Goal: Task Accomplishment & Management: Manage account settings

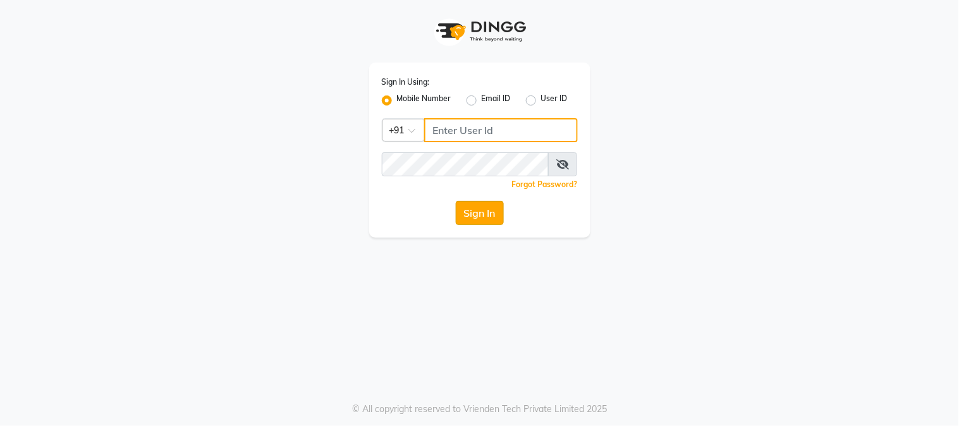
type input "2040036060"
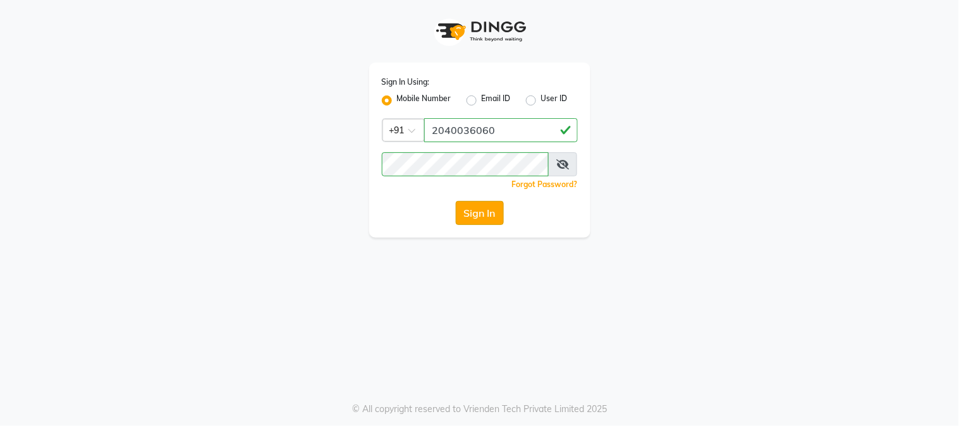
click at [481, 210] on button "Sign In" at bounding box center [480, 213] width 48 height 24
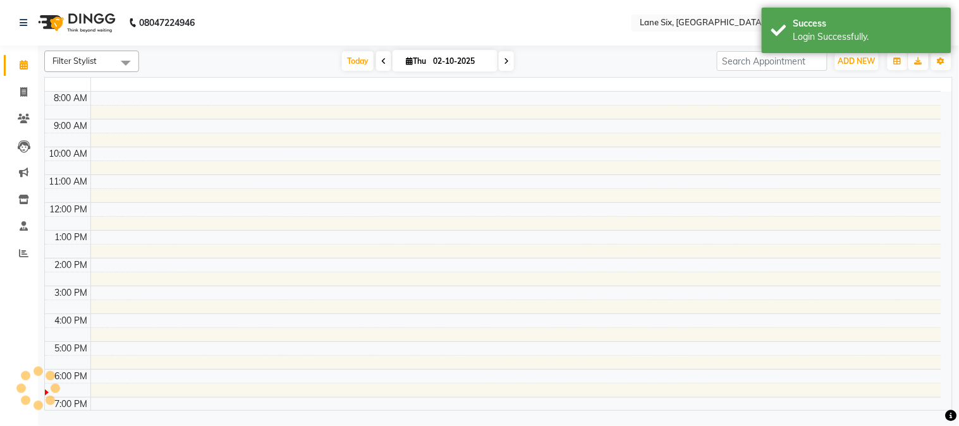
select select "en"
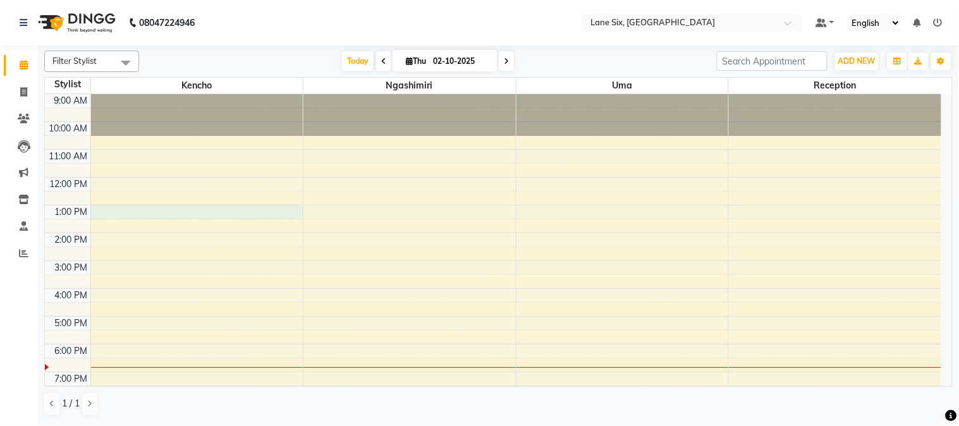
click at [195, 214] on div "9:00 AM 10:00 AM 11:00 AM 12:00 PM 1:00 PM 2:00 PM 3:00 PM 4:00 PM 5:00 PM 6:00…" at bounding box center [493, 246] width 896 height 305
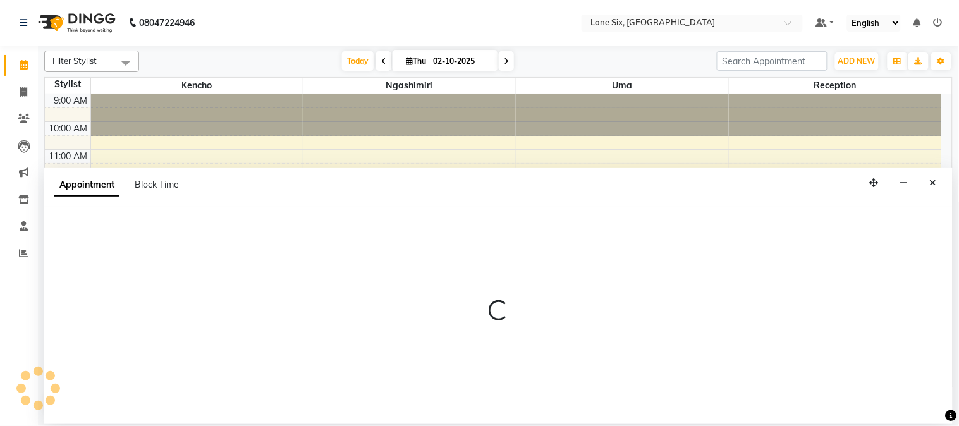
select select "9818"
select select "tentative"
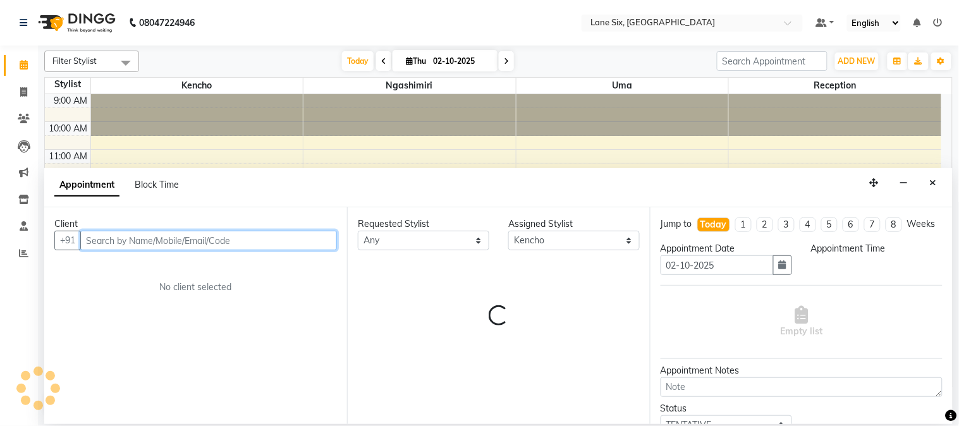
select select "780"
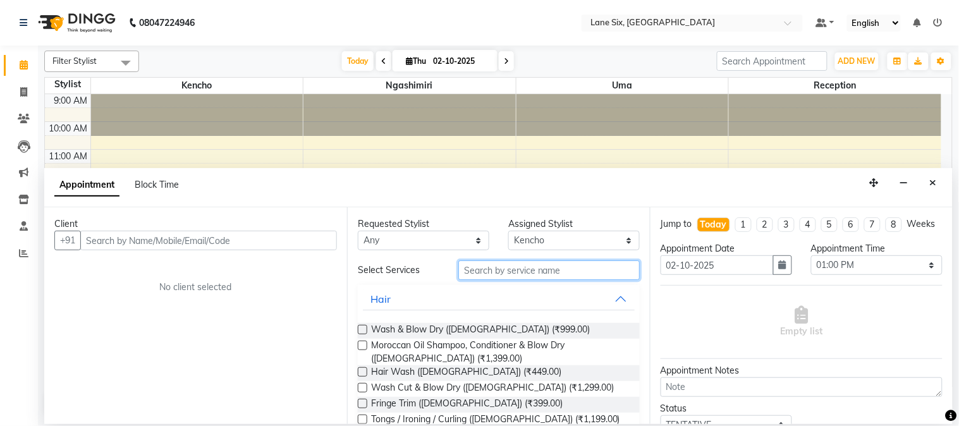
click at [568, 279] on input "text" at bounding box center [548, 270] width 181 height 20
type input "f"
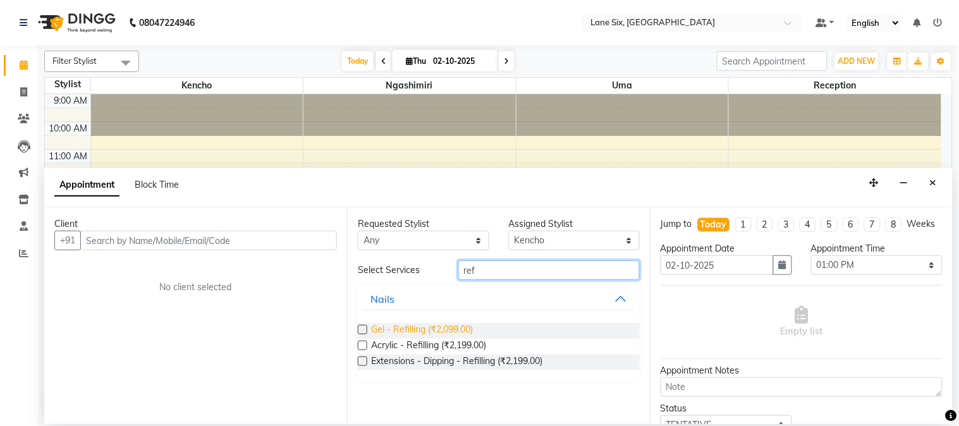
type input "ref"
click at [422, 329] on span "Gel - Refilling (₹2,099.00)" at bounding box center [422, 331] width 102 height 16
checkbox input "false"
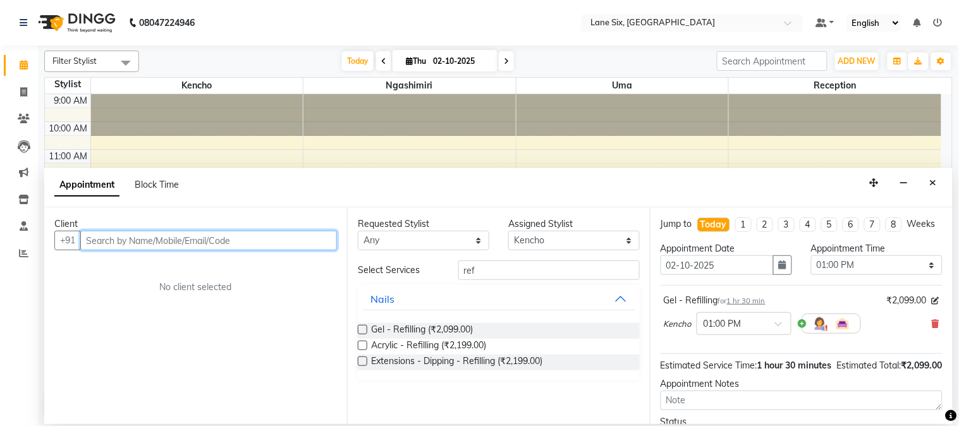
click at [290, 231] on input "text" at bounding box center [208, 241] width 257 height 20
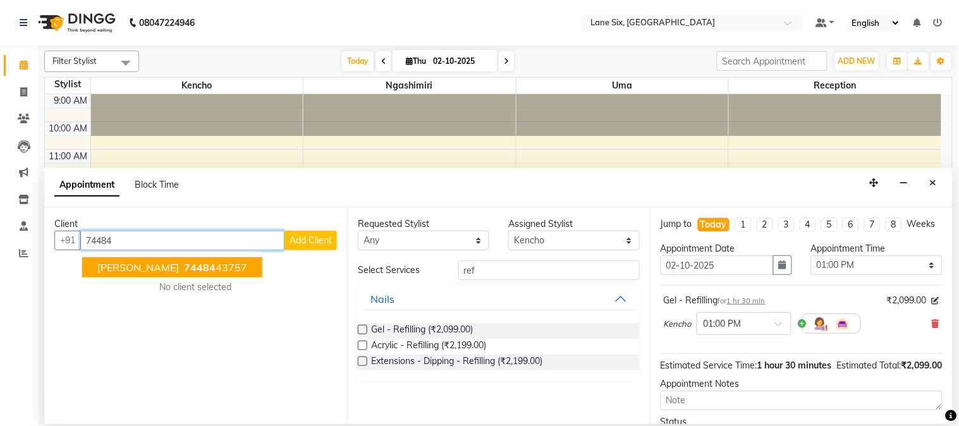
click at [198, 269] on button "[PERSON_NAME] 74484 43757" at bounding box center [172, 267] width 180 height 20
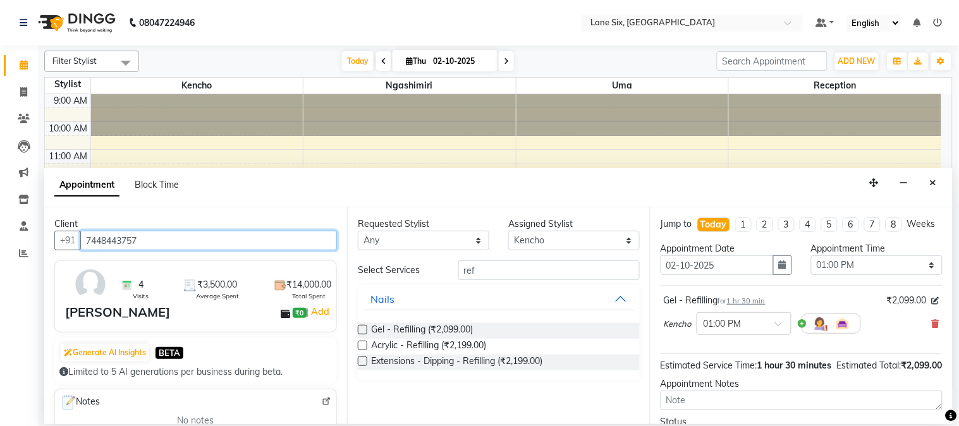
type input "7448443757"
click at [957, 393] on div "Filter Stylist Select All [PERSON_NAME] Uma Reception [DATE] [DATE] Toggle Drop…" at bounding box center [498, 235] width 921 height 379
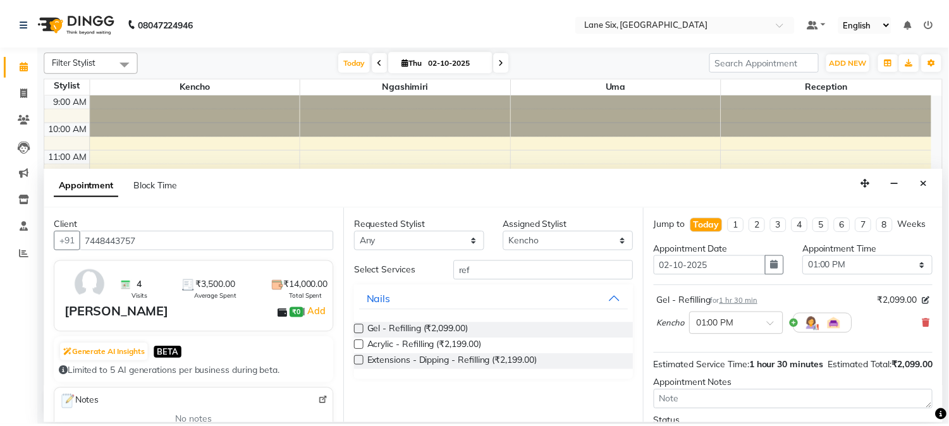
scroll to position [129, 0]
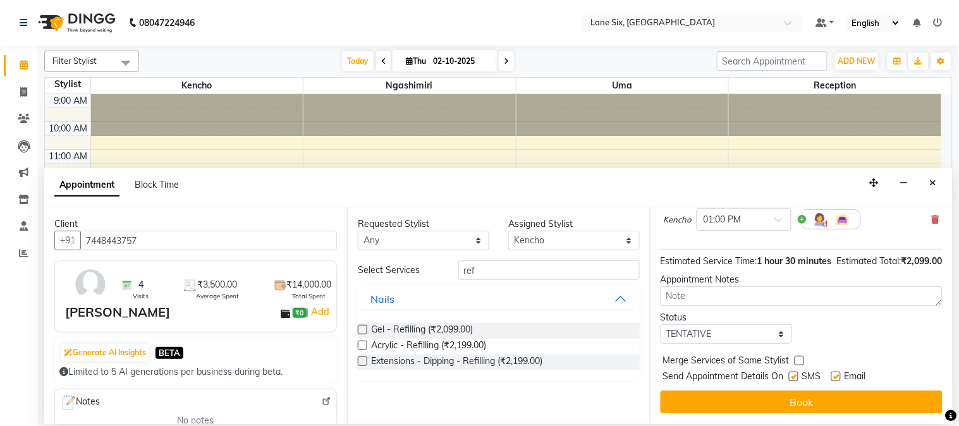
click at [835, 381] on label at bounding box center [835, 376] width 9 height 9
click at [835, 381] on input "checkbox" at bounding box center [835, 378] width 8 height 8
checkbox input "false"
click at [798, 377] on label at bounding box center [793, 376] width 9 height 9
click at [797, 377] on input "checkbox" at bounding box center [793, 378] width 8 height 8
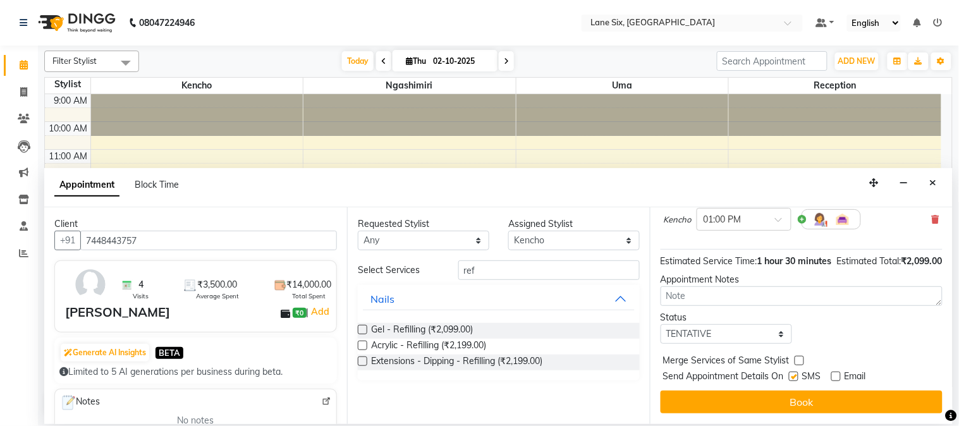
checkbox input "false"
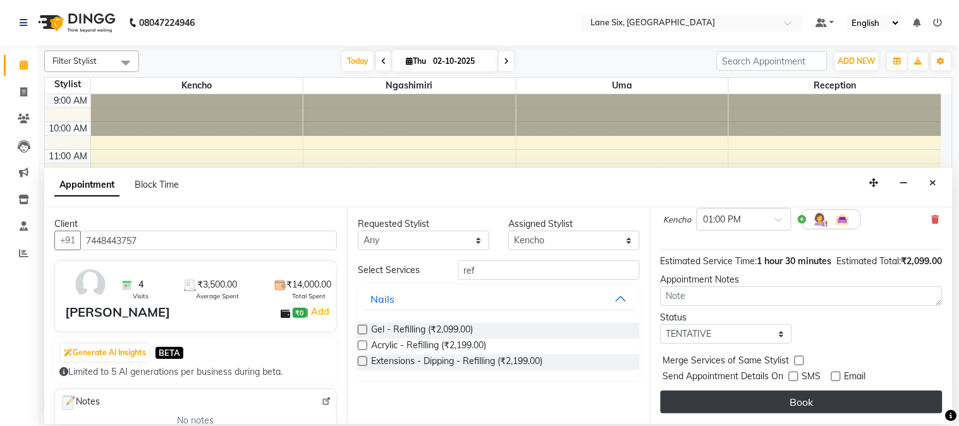
click at [799, 400] on button "Book" at bounding box center [802, 402] width 282 height 23
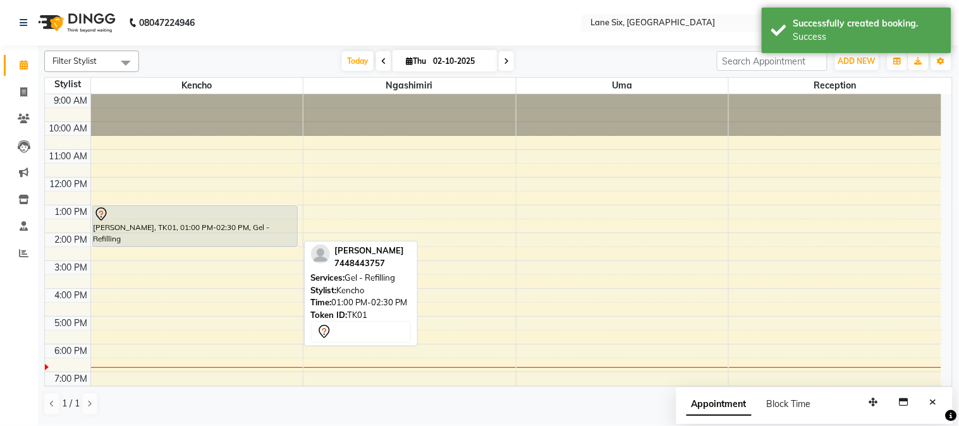
click at [250, 234] on div "[PERSON_NAME], TK01, 01:00 PM-02:30 PM, Gel - Refilling" at bounding box center [195, 226] width 204 height 40
select select "7"
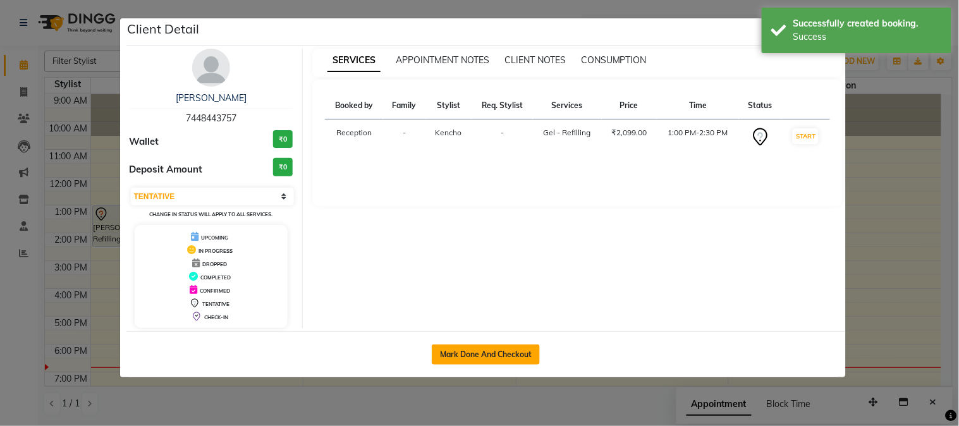
click at [499, 353] on button "Mark Done And Checkout" at bounding box center [486, 355] width 108 height 20
select select "664"
select select "service"
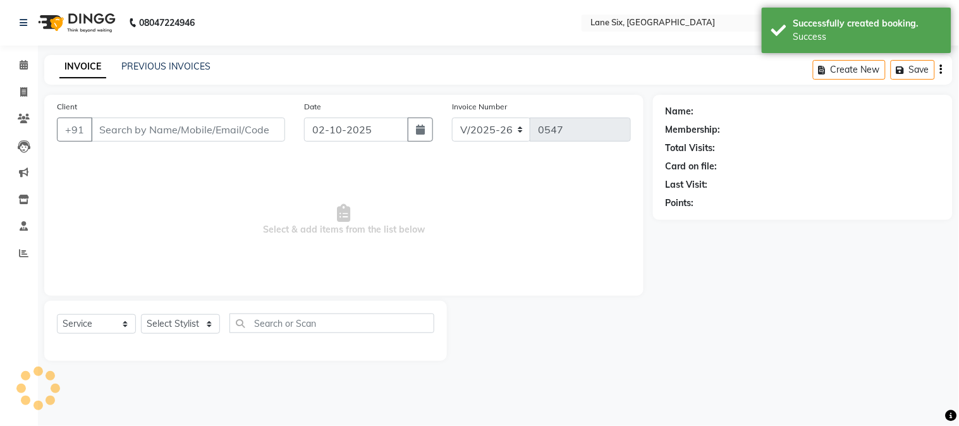
type input "7448443757"
select select "9818"
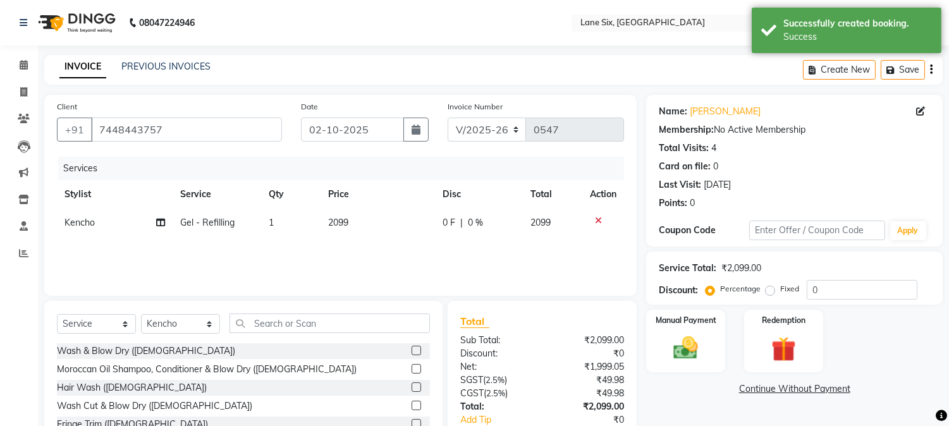
click at [396, 224] on td "2099" at bounding box center [378, 223] width 114 height 28
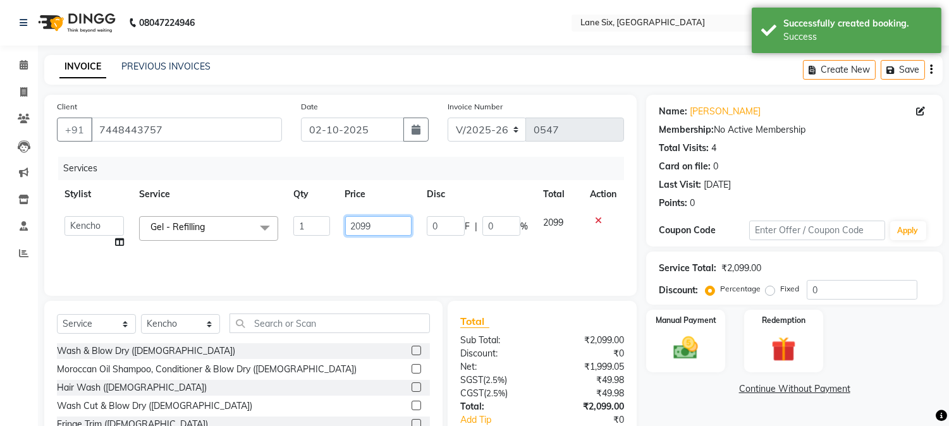
click at [395, 224] on input "2099" at bounding box center [378, 226] width 66 height 20
type input "2"
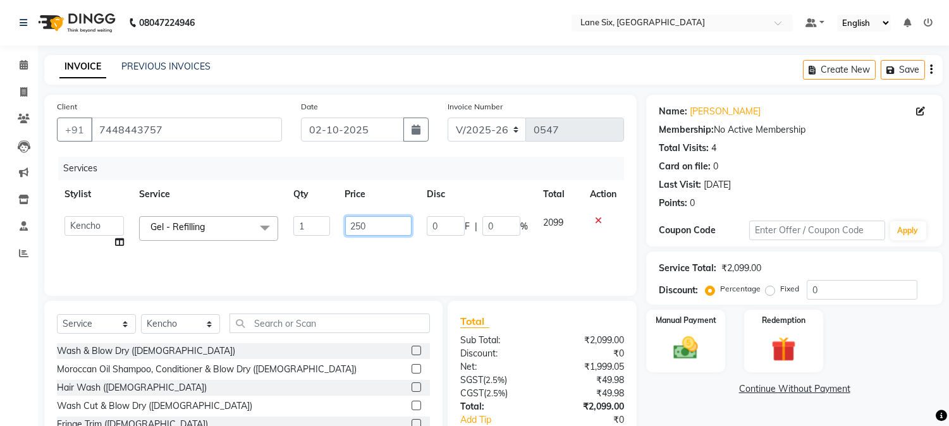
type input "2500"
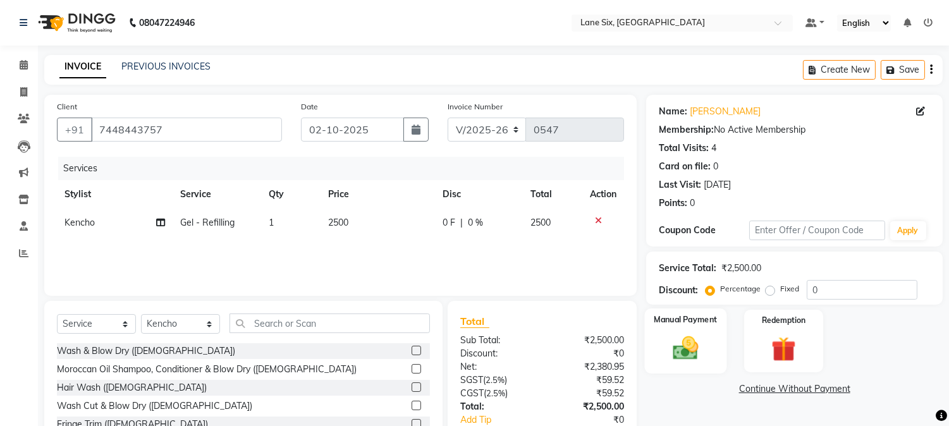
click at [687, 344] on img at bounding box center [686, 349] width 42 height 30
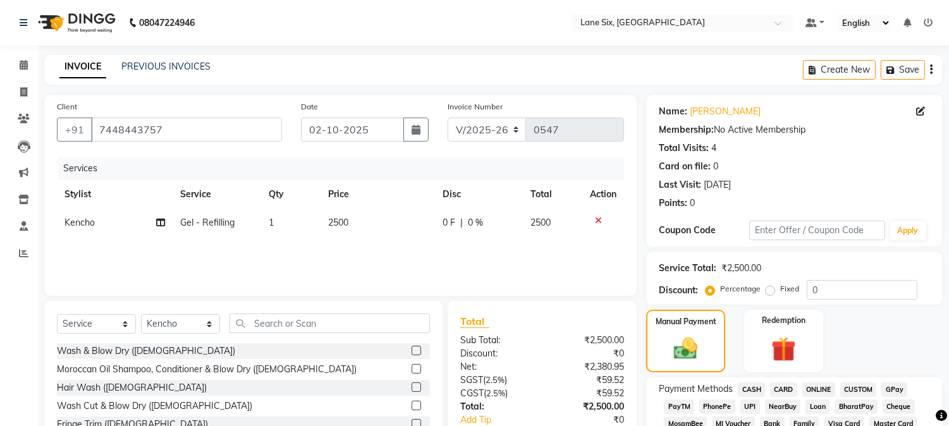
click at [886, 390] on span "GPay" at bounding box center [894, 389] width 26 height 15
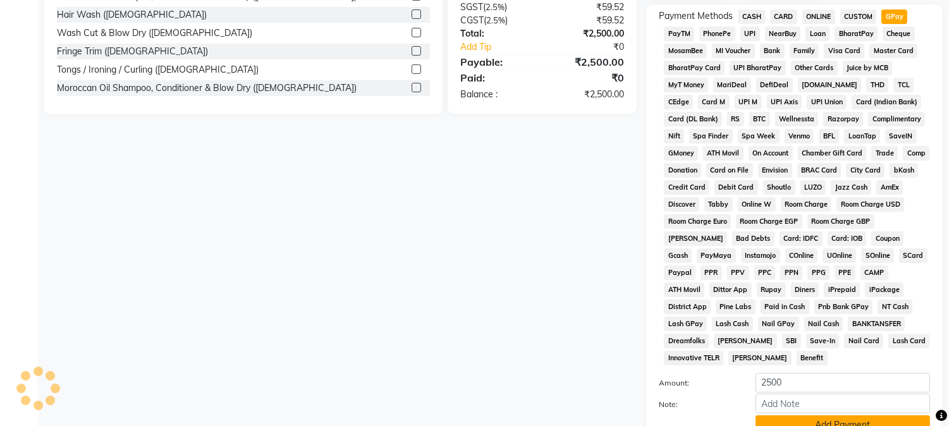
click at [905, 415] on button "Add Payment" at bounding box center [842, 425] width 174 height 20
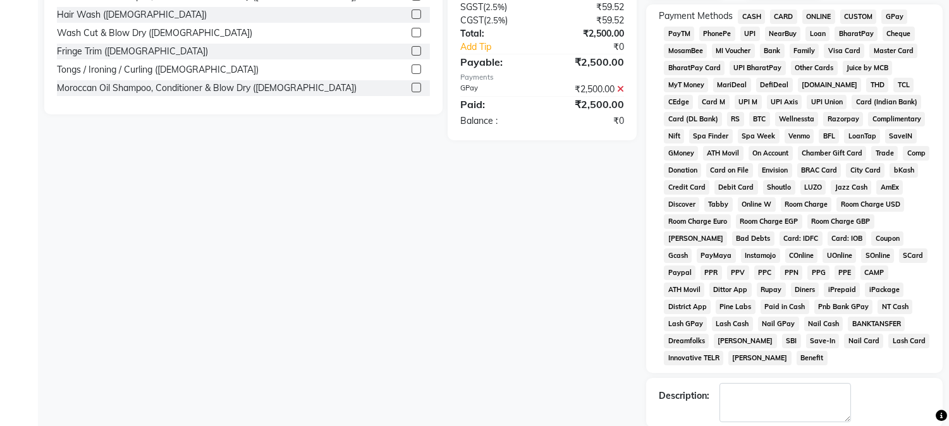
scroll to position [421, 0]
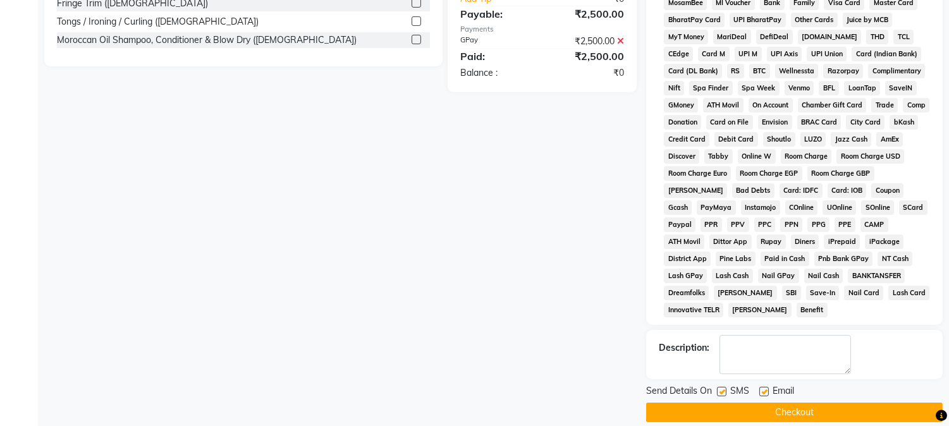
click at [912, 403] on button "Checkout" at bounding box center [794, 413] width 297 height 20
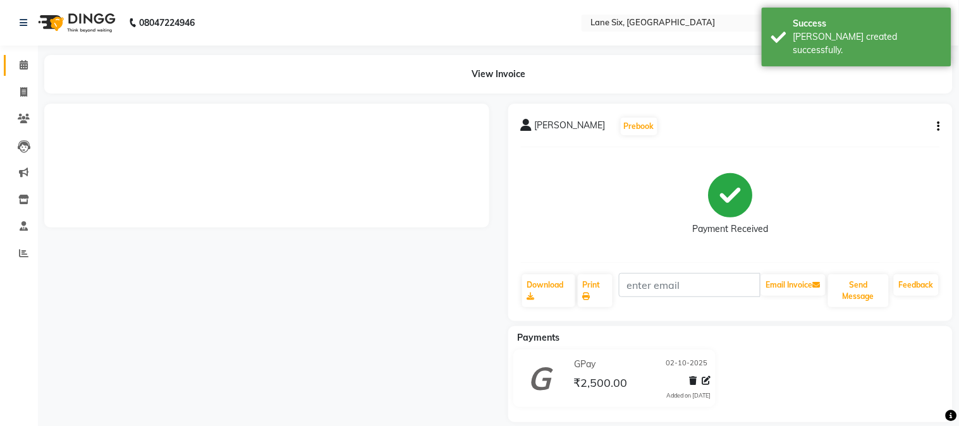
click at [22, 66] on icon at bounding box center [24, 64] width 8 height 9
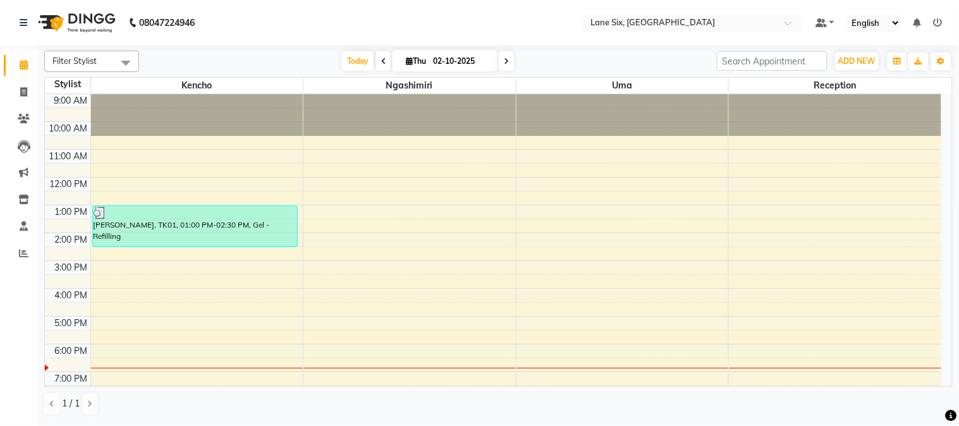
click at [129, 156] on div "9:00 AM 10:00 AM 11:00 AM 12:00 PM 1:00 PM 2:00 PM 3:00 PM 4:00 PM 5:00 PM 6:00…" at bounding box center [493, 246] width 896 height 305
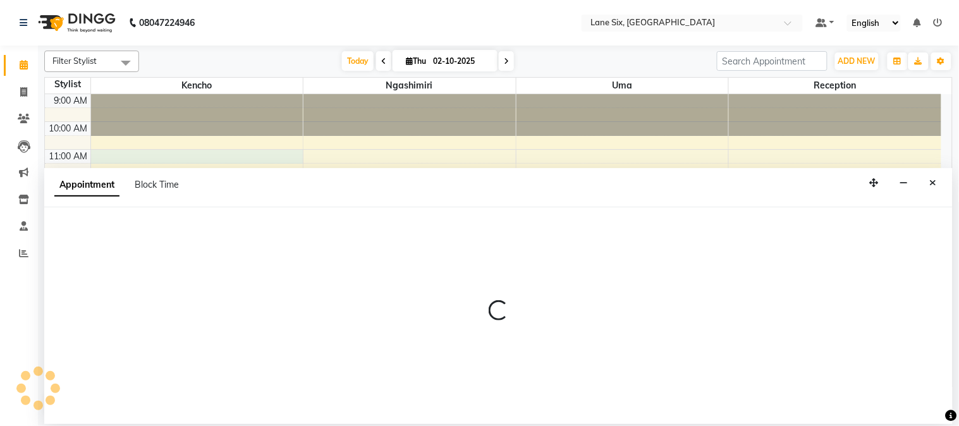
select select "9818"
select select "660"
select select "tentative"
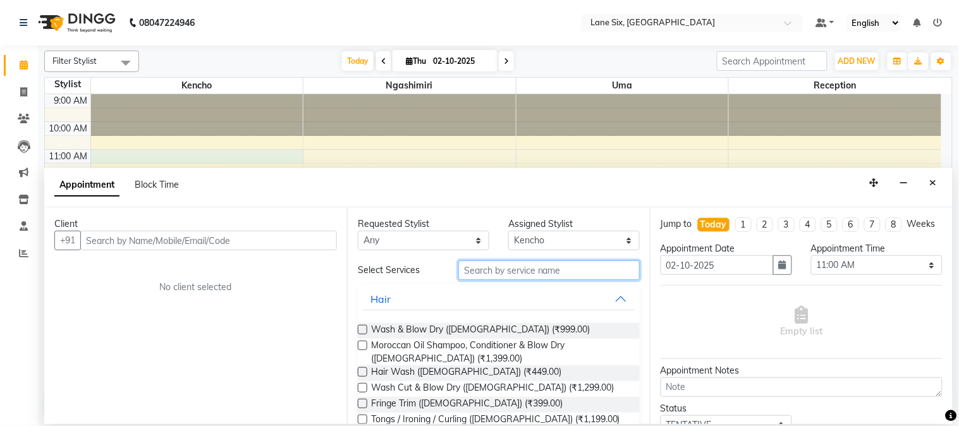
click at [551, 275] on input "text" at bounding box center [548, 270] width 181 height 20
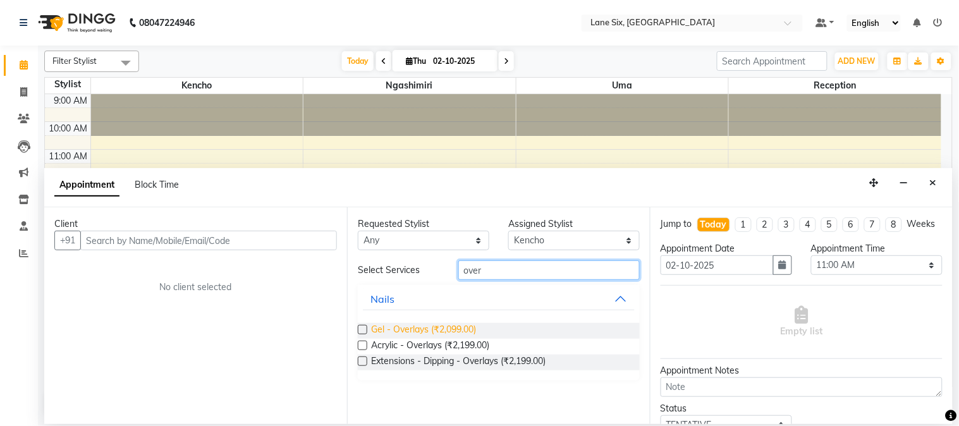
type input "over"
click at [432, 324] on span "Gel - Overlays (₹2,099.00)" at bounding box center [423, 331] width 105 height 16
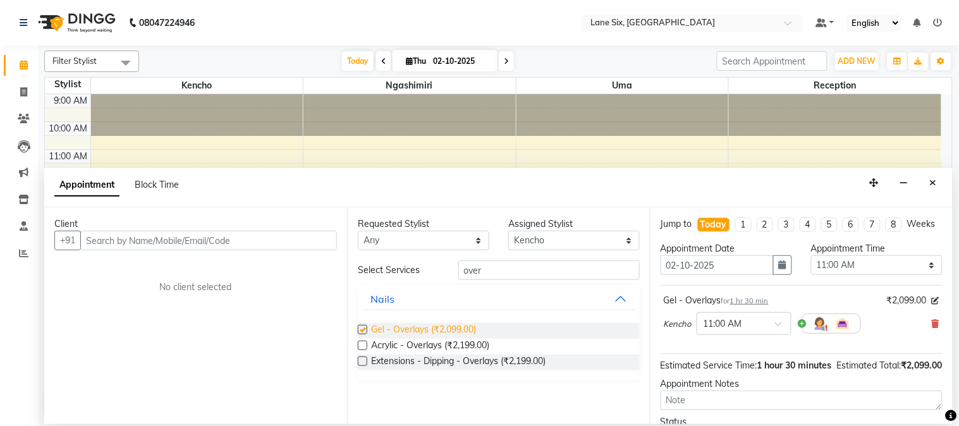
checkbox input "false"
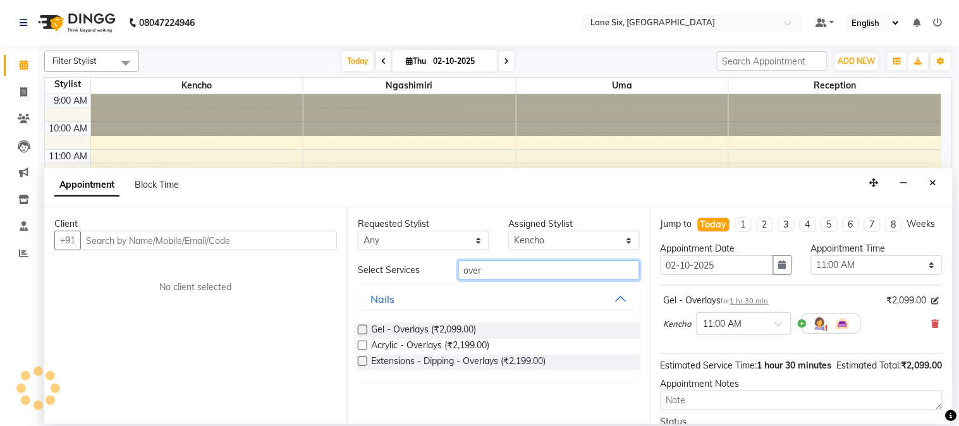
click at [571, 267] on input "over" at bounding box center [548, 270] width 181 height 20
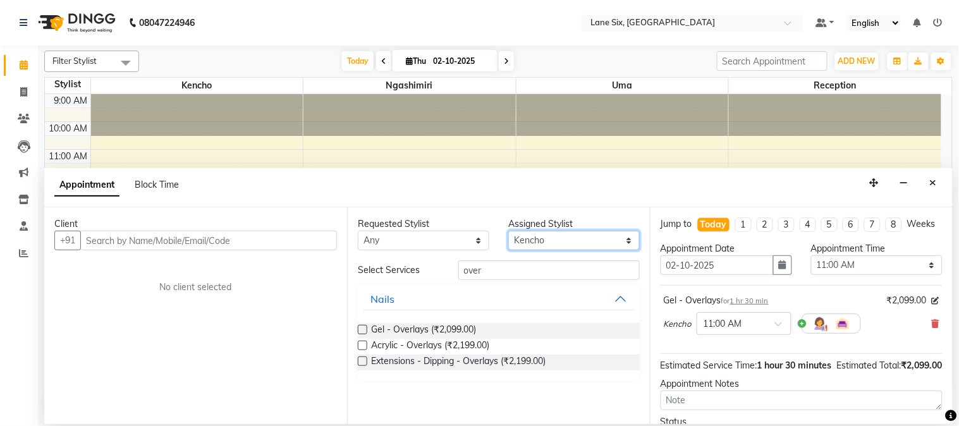
click at [570, 241] on select "Select [PERSON_NAME] Reception Uma" at bounding box center [573, 241] width 131 height 20
select select "90044"
click at [508, 231] on select "Select [PERSON_NAME] Reception Uma" at bounding box center [573, 241] width 131 height 20
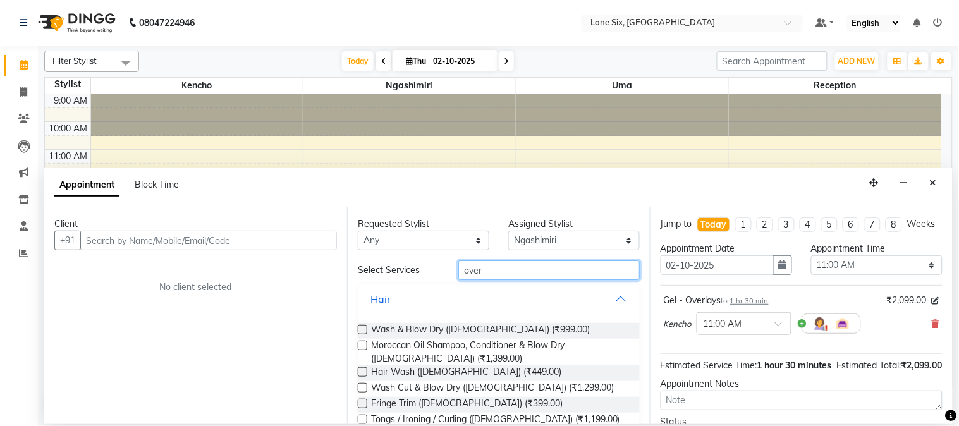
click at [515, 269] on input "over" at bounding box center [548, 270] width 181 height 20
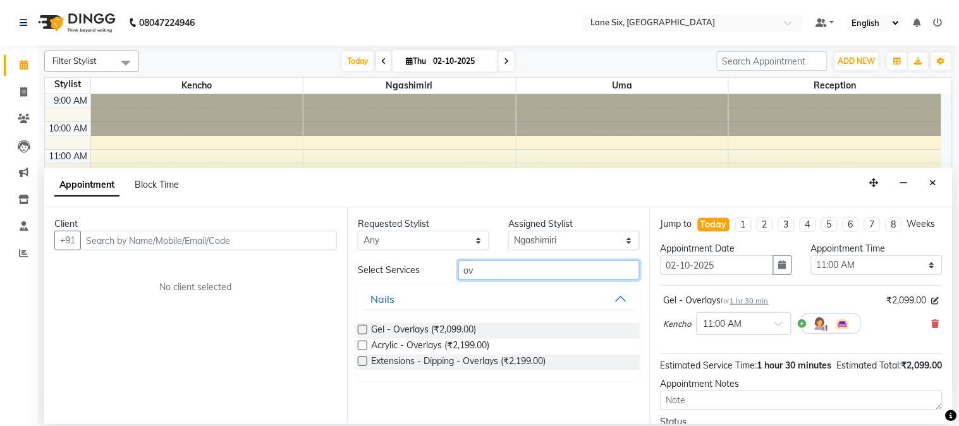
type input "o"
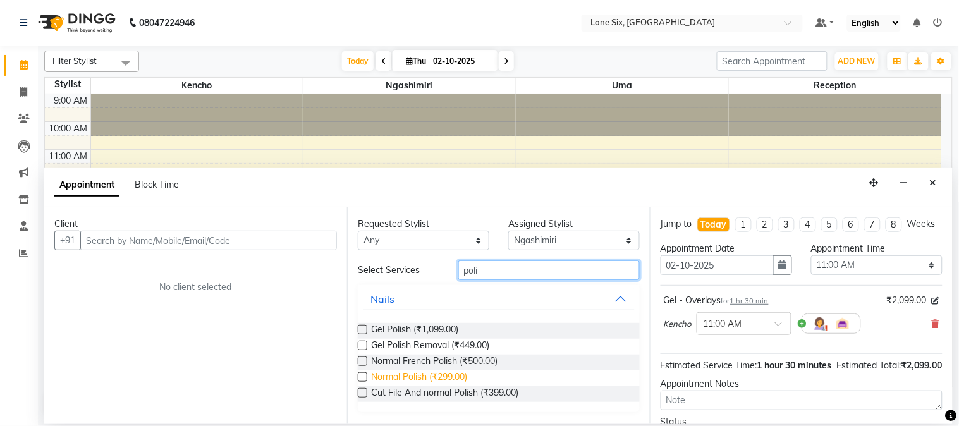
type input "poli"
click at [381, 382] on span "Normal Polish (₹299.00)" at bounding box center [419, 378] width 96 height 16
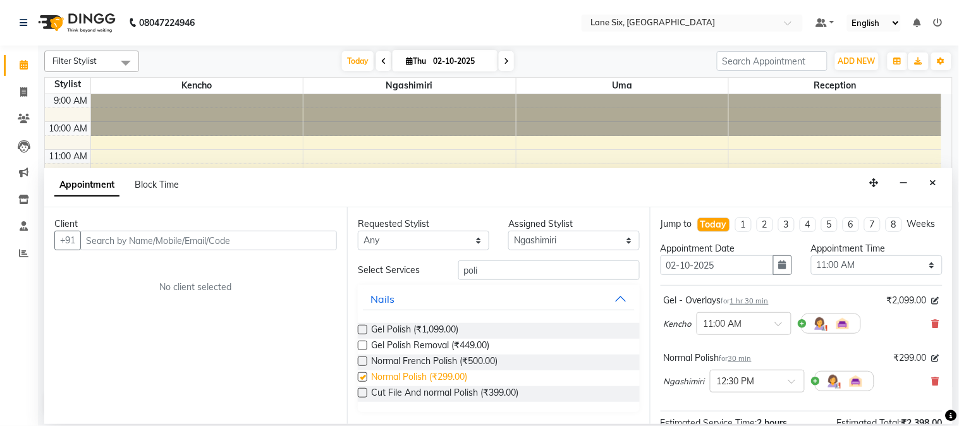
checkbox input "false"
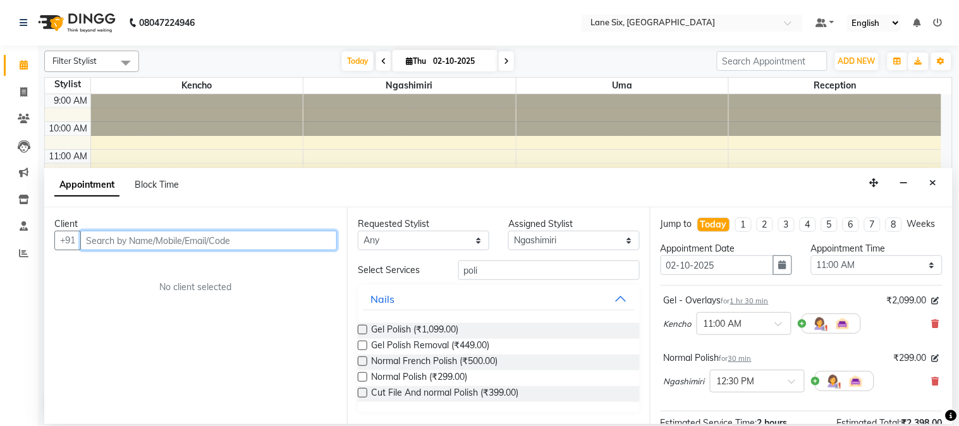
click at [267, 242] on input "text" at bounding box center [208, 241] width 257 height 20
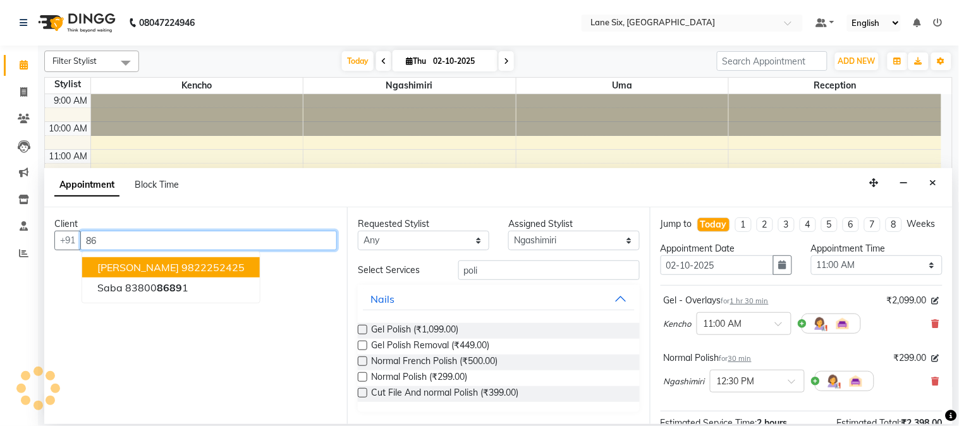
type input "8"
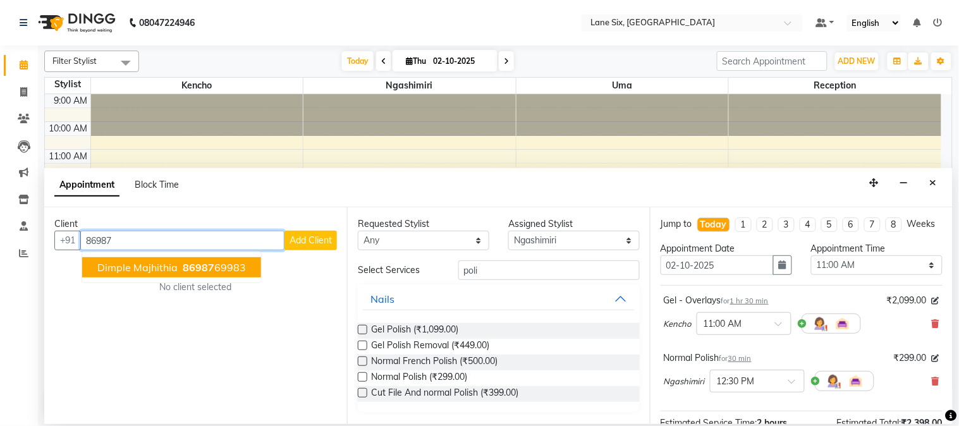
click at [137, 269] on span "Dimple Majhithia" at bounding box center [137, 267] width 80 height 13
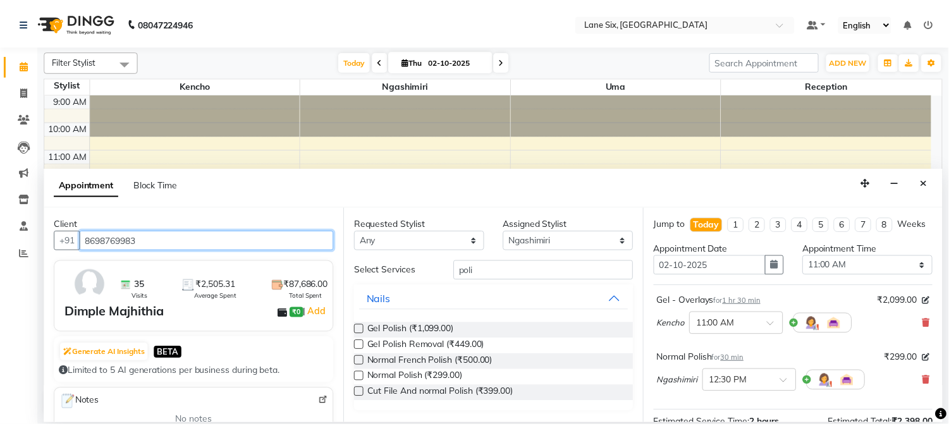
scroll to position [173, 0]
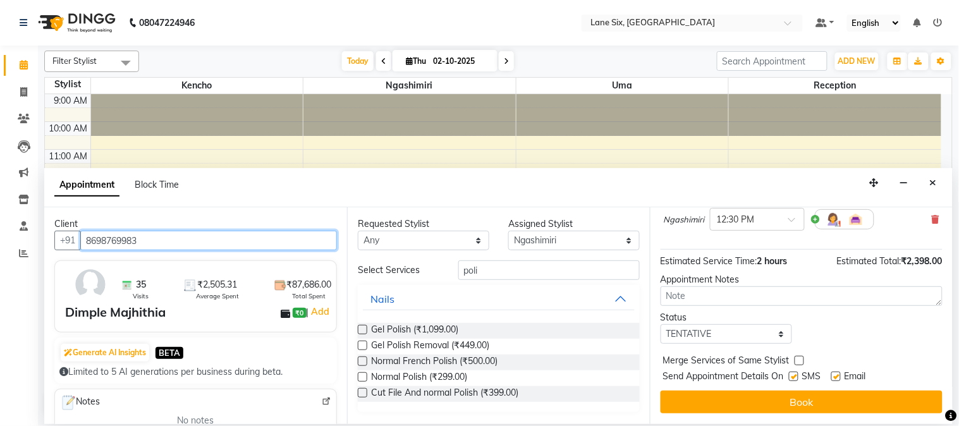
type input "8698769983"
click at [837, 376] on label at bounding box center [835, 376] width 9 height 9
click at [837, 376] on input "checkbox" at bounding box center [835, 378] width 8 height 8
checkbox input "false"
click at [797, 377] on label at bounding box center [793, 376] width 9 height 9
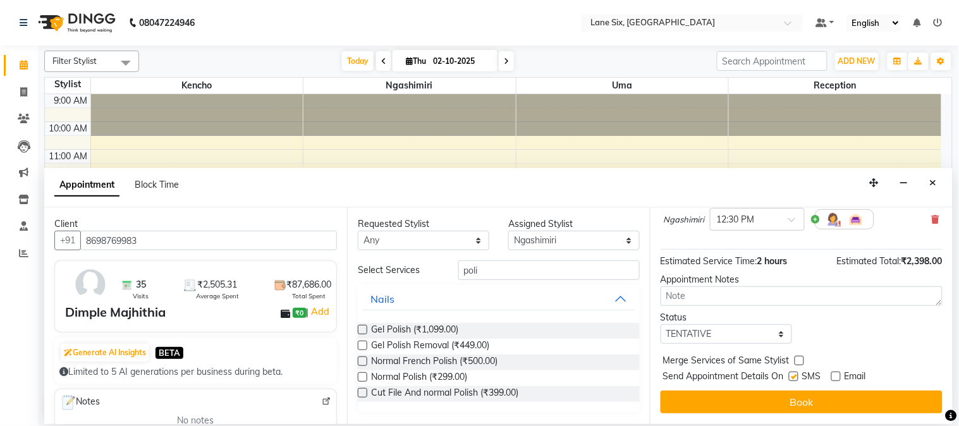
click at [797, 377] on input "checkbox" at bounding box center [793, 378] width 8 height 8
checkbox input "false"
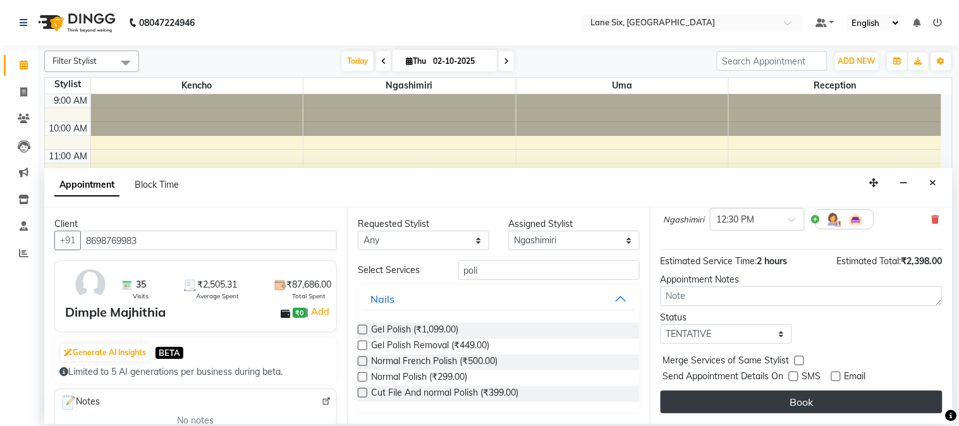
click at [804, 402] on button "Book" at bounding box center [802, 402] width 282 height 23
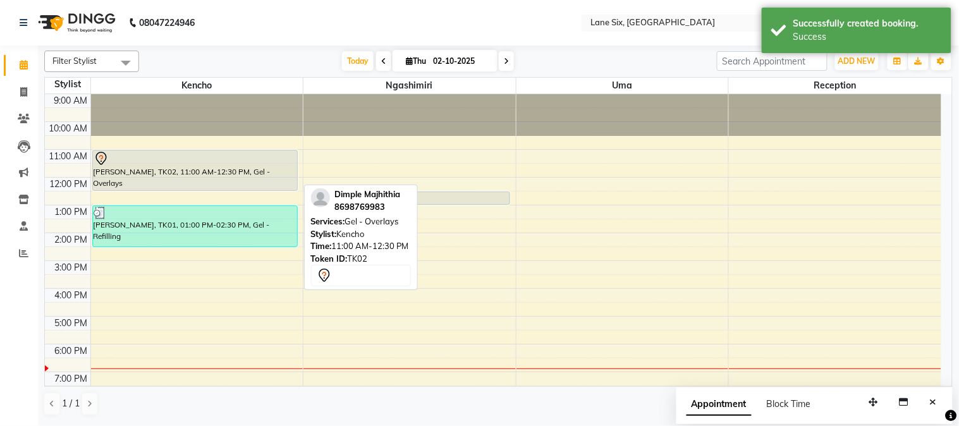
click at [212, 173] on div "[PERSON_NAME], TK02, 11:00 AM-12:30 PM, Gel - Overlays" at bounding box center [195, 170] width 204 height 40
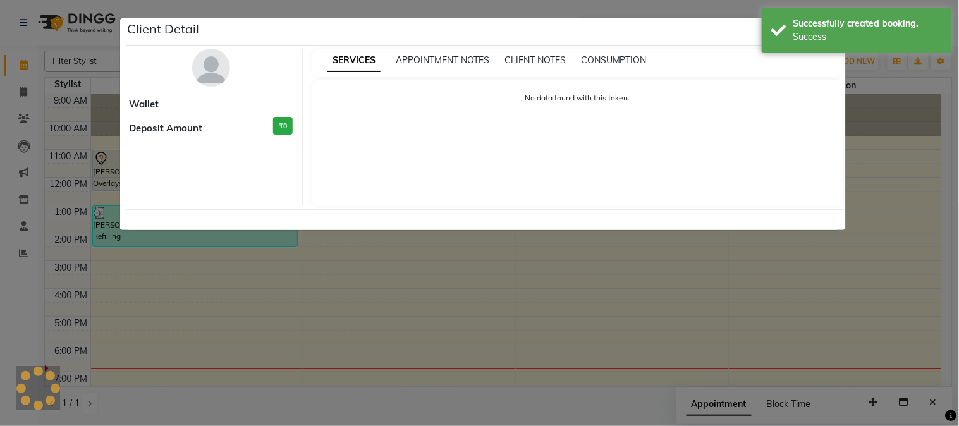
select select "7"
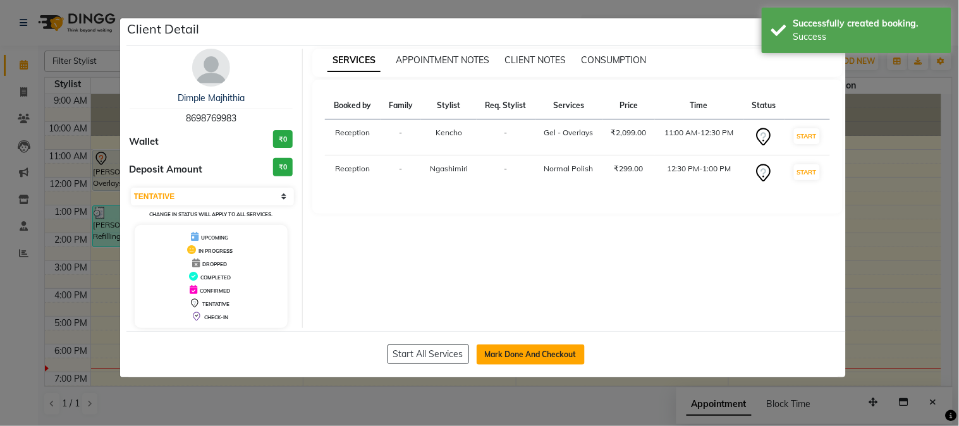
click at [508, 353] on button "Mark Done And Checkout" at bounding box center [531, 355] width 108 height 20
select select "664"
select select "service"
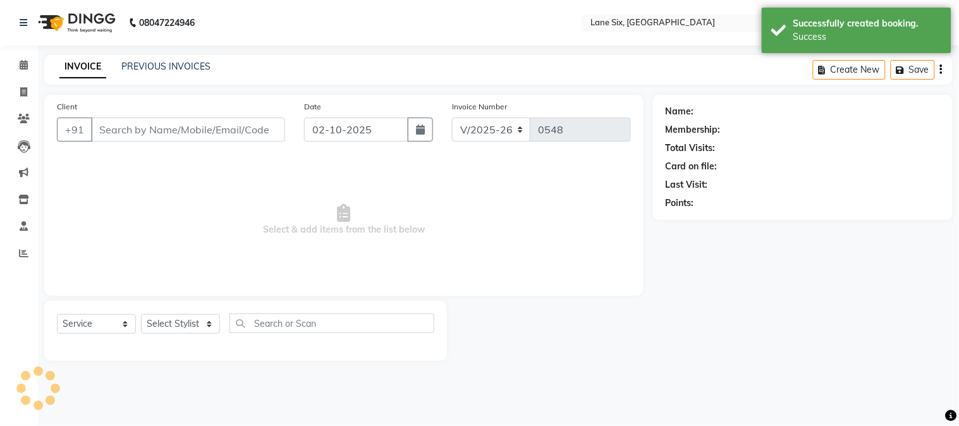
type input "8698769983"
select select "90044"
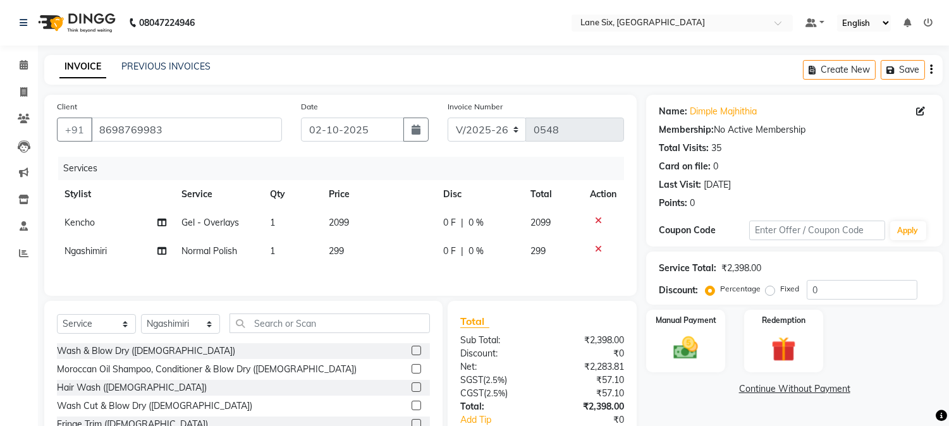
click at [362, 223] on td "2099" at bounding box center [378, 223] width 114 height 28
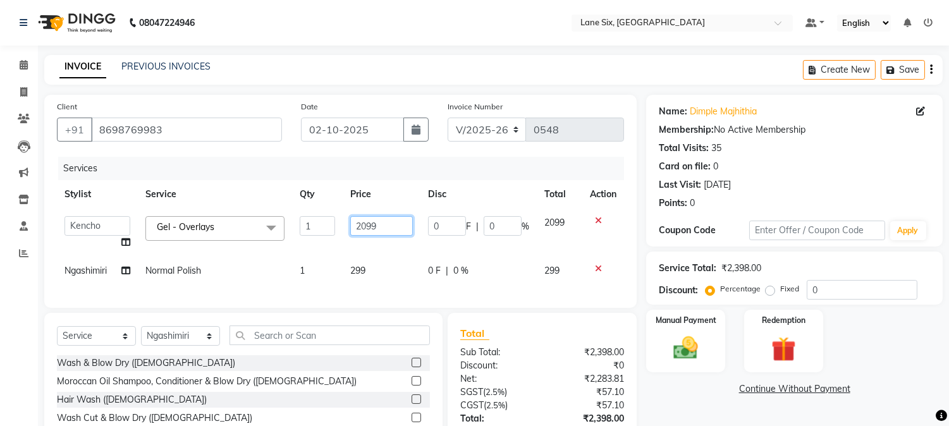
click at [384, 228] on input "2099" at bounding box center [381, 226] width 63 height 20
type input "2200"
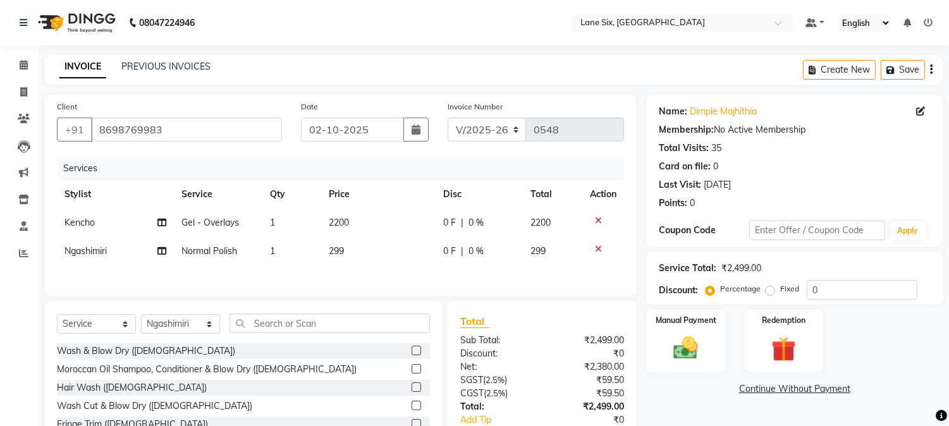
click at [393, 269] on div "Services Stylist Service Qty Price Disc Total Action Kencho Gel - Overlays 1 22…" at bounding box center [340, 220] width 567 height 126
click at [371, 249] on td "299" at bounding box center [378, 251] width 114 height 28
select select "90044"
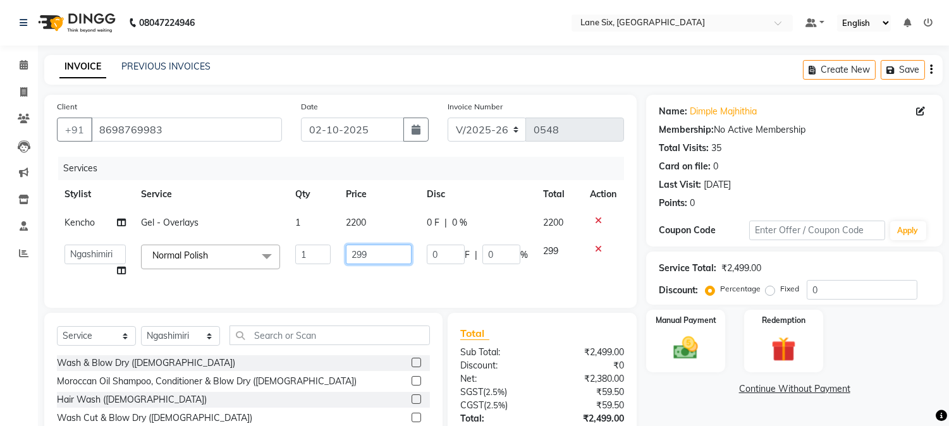
click at [382, 251] on input "299" at bounding box center [379, 255] width 66 height 20
type input "2"
type input "350"
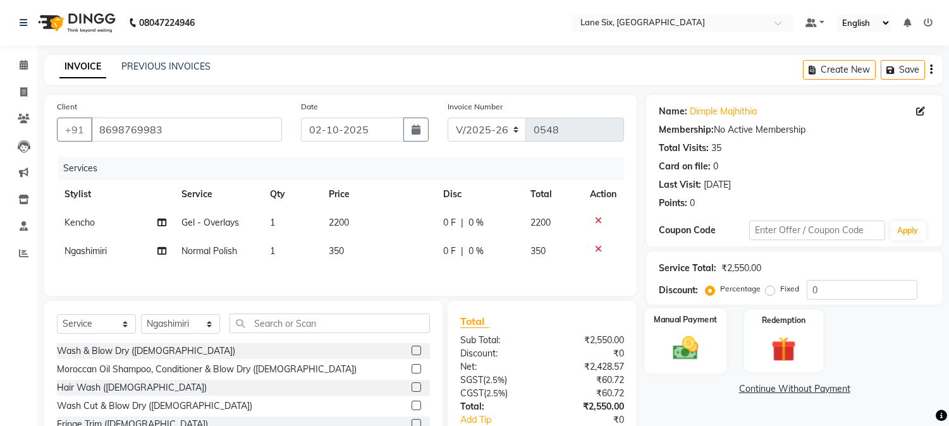
click at [680, 342] on img at bounding box center [686, 349] width 42 height 30
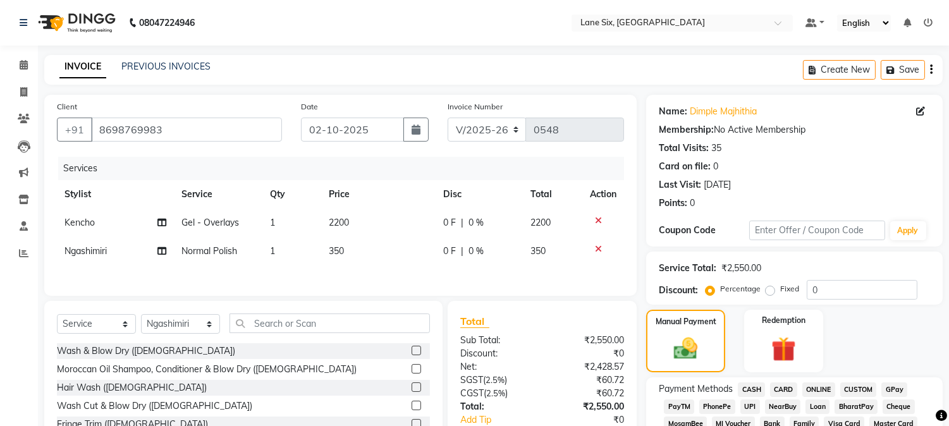
click at [900, 387] on span "GPay" at bounding box center [894, 389] width 26 height 15
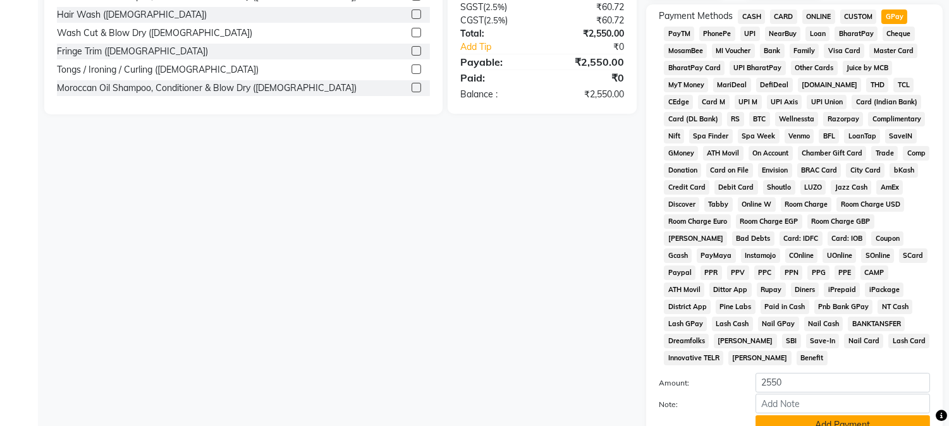
click at [875, 415] on button "Add Payment" at bounding box center [842, 425] width 174 height 20
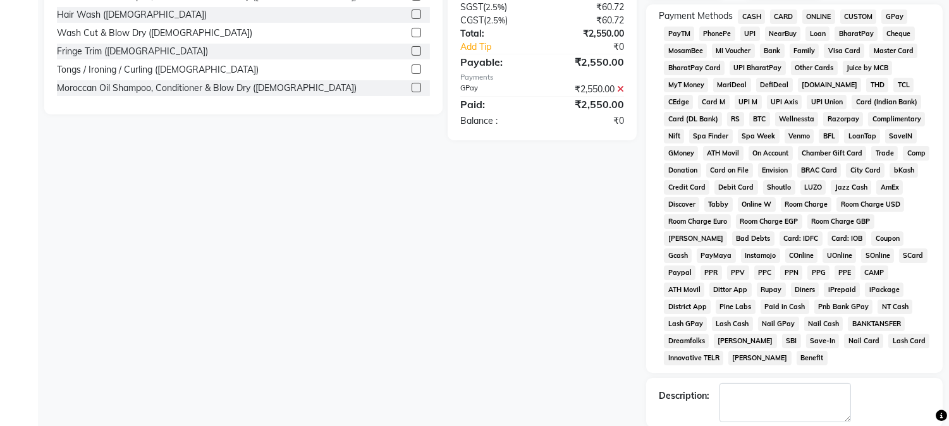
scroll to position [421, 0]
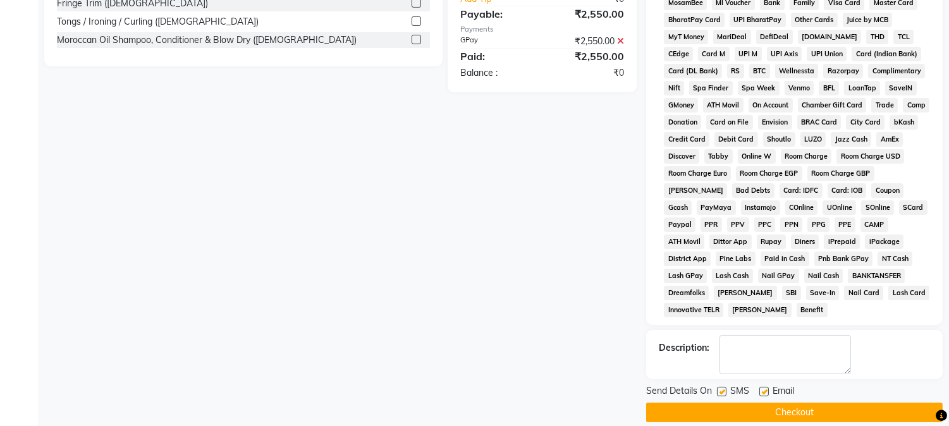
click at [864, 403] on button "Checkout" at bounding box center [794, 413] width 297 height 20
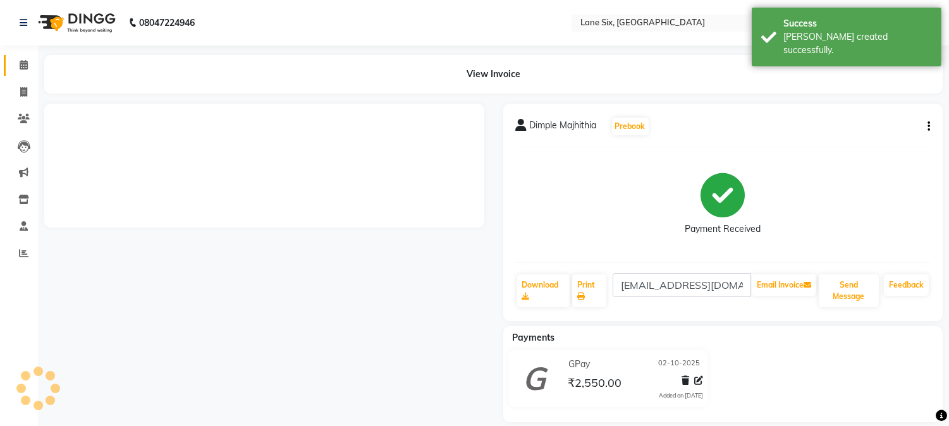
click at [26, 73] on link "Calendar" at bounding box center [19, 65] width 30 height 21
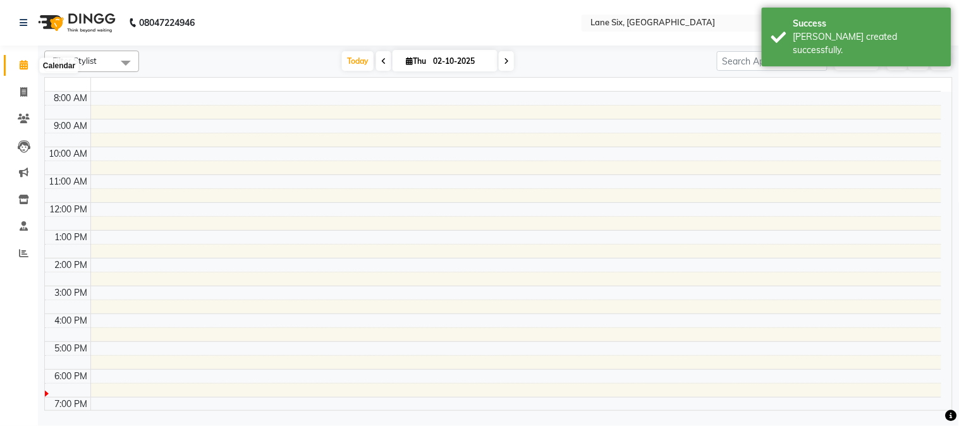
click at [23, 70] on icon at bounding box center [24, 64] width 8 height 9
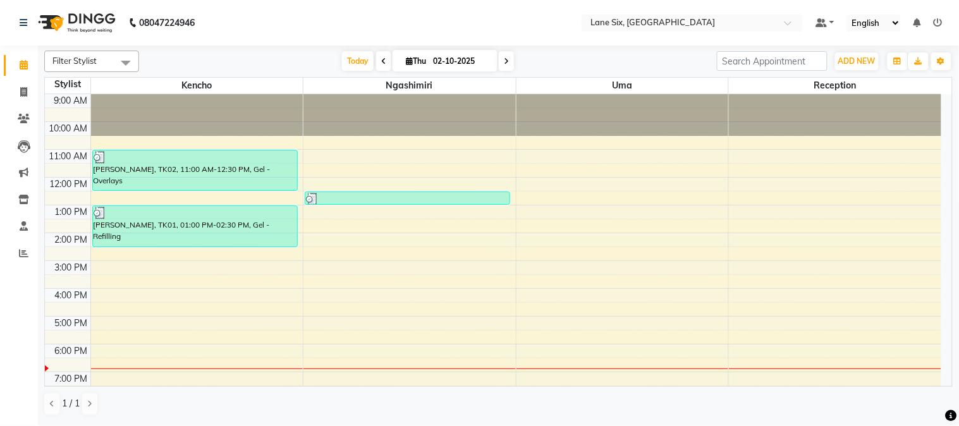
click at [117, 276] on div "9:00 AM 10:00 AM 11:00 AM 12:00 PM 1:00 PM 2:00 PM 3:00 PM 4:00 PM 5:00 PM 6:00…" at bounding box center [493, 246] width 896 height 305
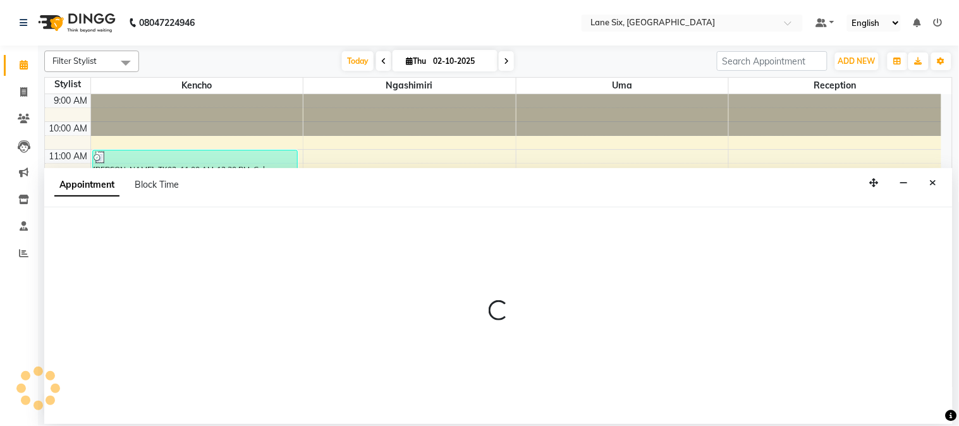
select select "9818"
select select "tentative"
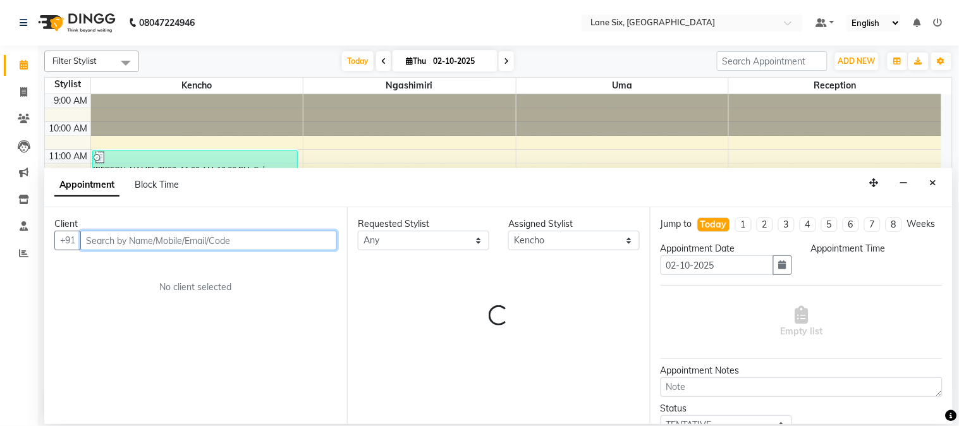
select select "930"
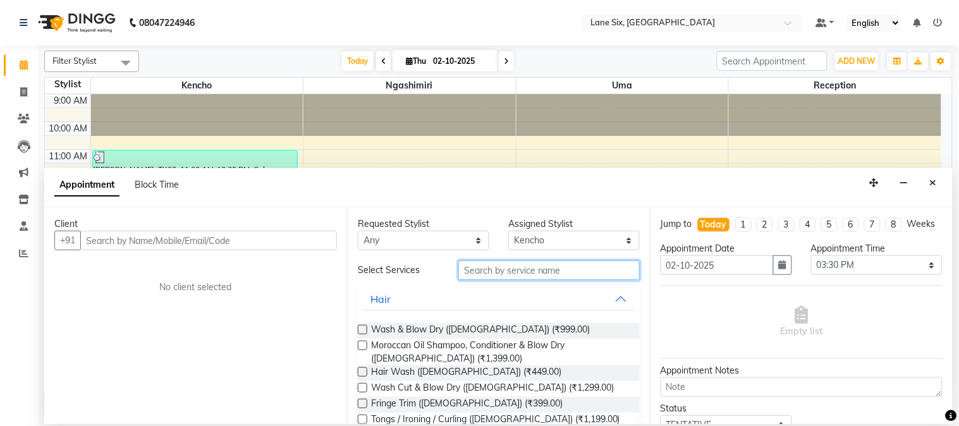
click at [566, 269] on input "text" at bounding box center [548, 270] width 181 height 20
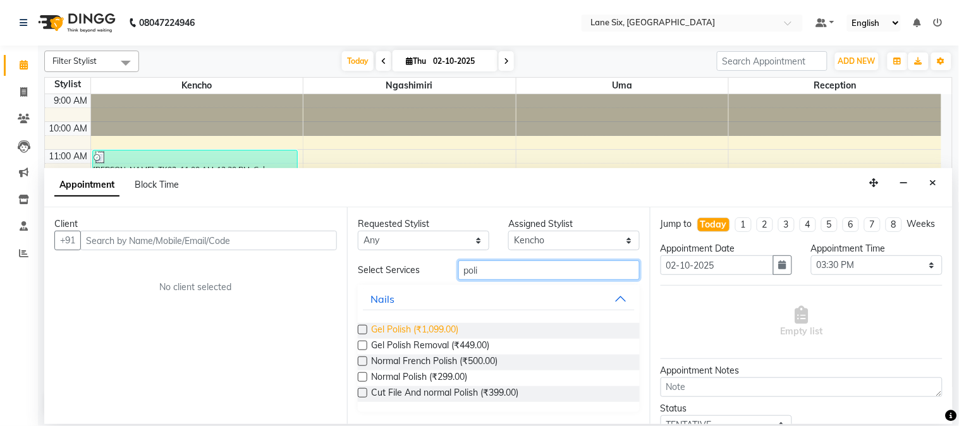
type input "poli"
click at [393, 327] on span "Gel Polish (₹1,099.00)" at bounding box center [414, 331] width 87 height 16
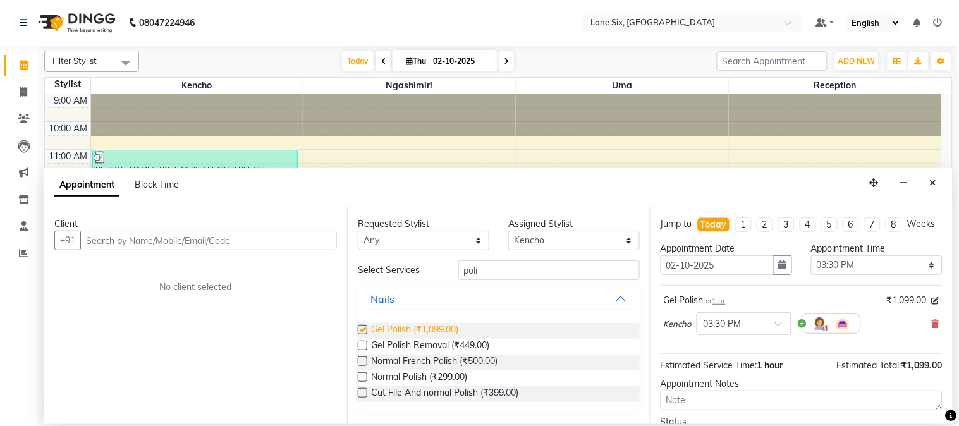
checkbox input "false"
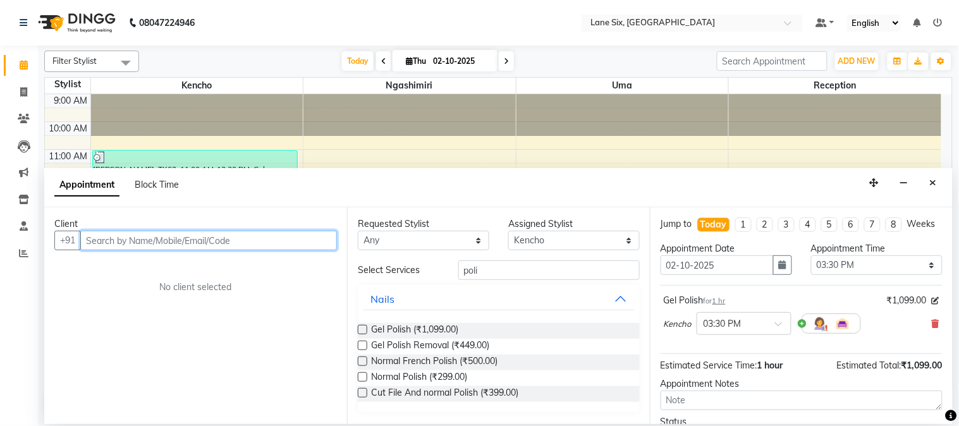
click at [284, 236] on input "text" at bounding box center [208, 241] width 257 height 20
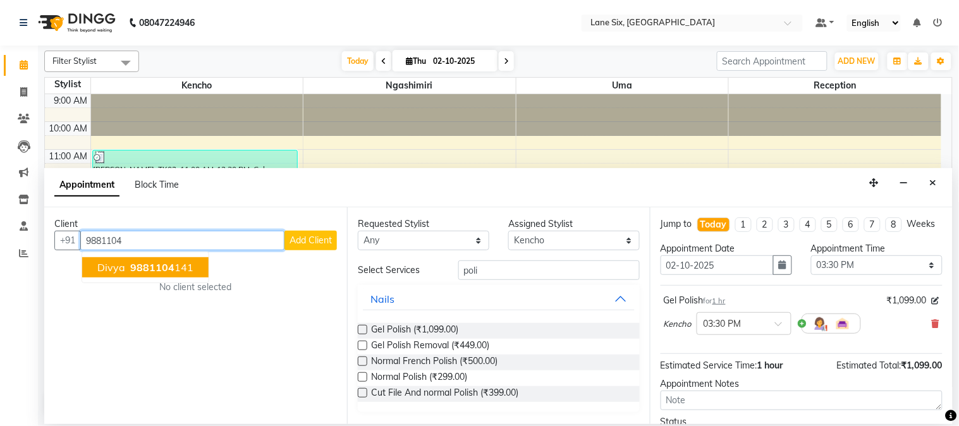
click at [163, 266] on span "9881104" at bounding box center [152, 267] width 44 height 13
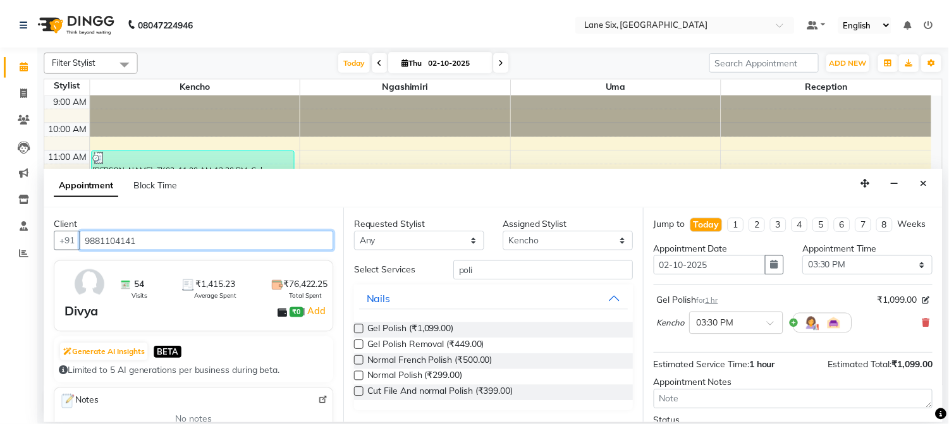
scroll to position [116, 0]
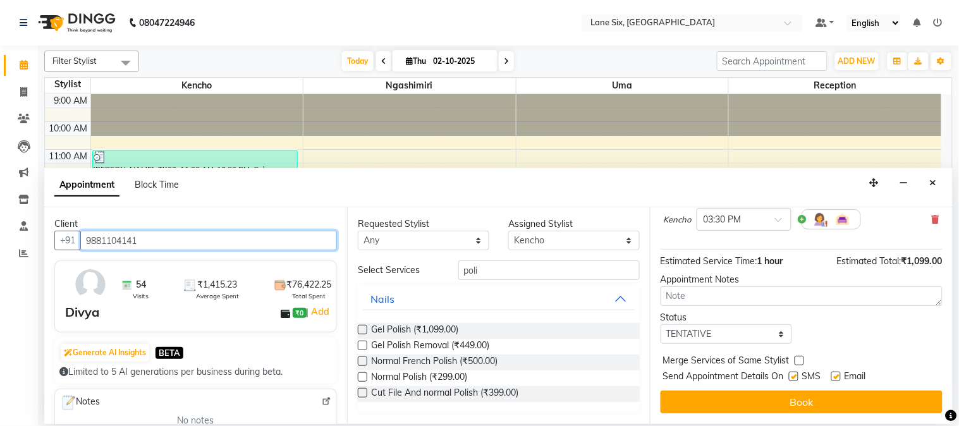
type input "9881104141"
click at [837, 381] on label at bounding box center [835, 376] width 9 height 9
click at [837, 381] on input "checkbox" at bounding box center [835, 378] width 8 height 8
checkbox input "false"
click at [795, 380] on label at bounding box center [793, 376] width 9 height 9
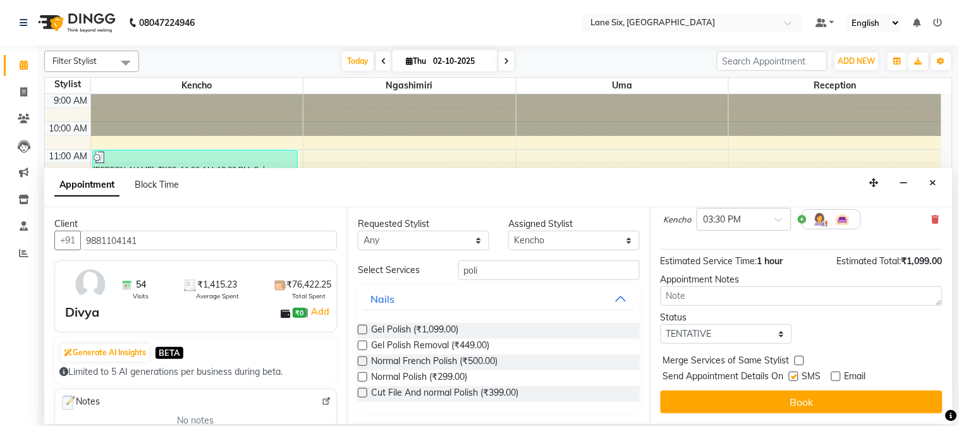
click at [795, 380] on input "checkbox" at bounding box center [793, 378] width 8 height 8
checkbox input "false"
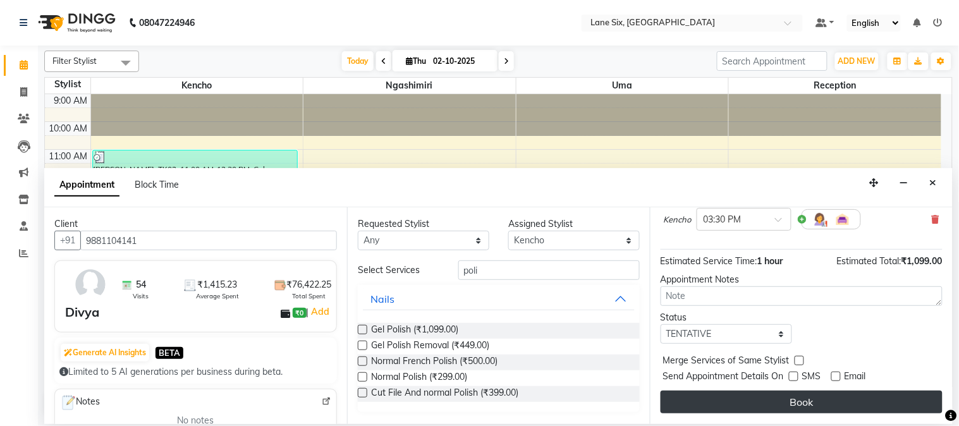
click at [798, 401] on button "Book" at bounding box center [802, 402] width 282 height 23
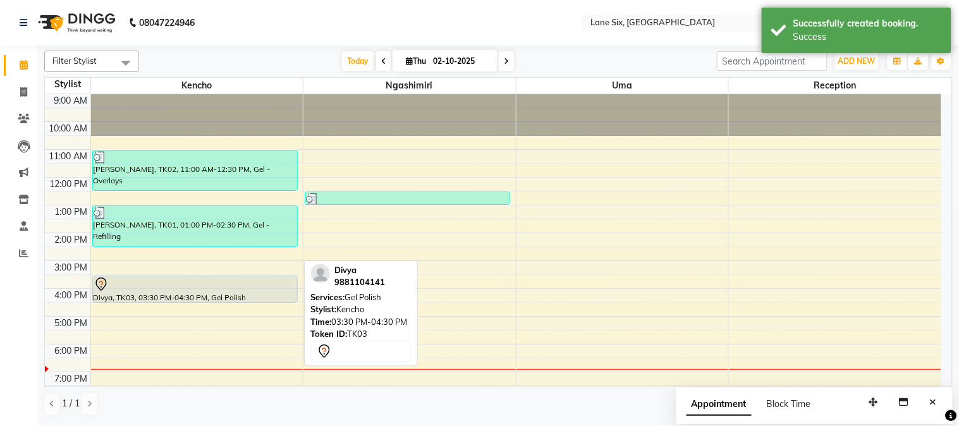
click at [281, 283] on div at bounding box center [195, 284] width 203 height 15
select select "7"
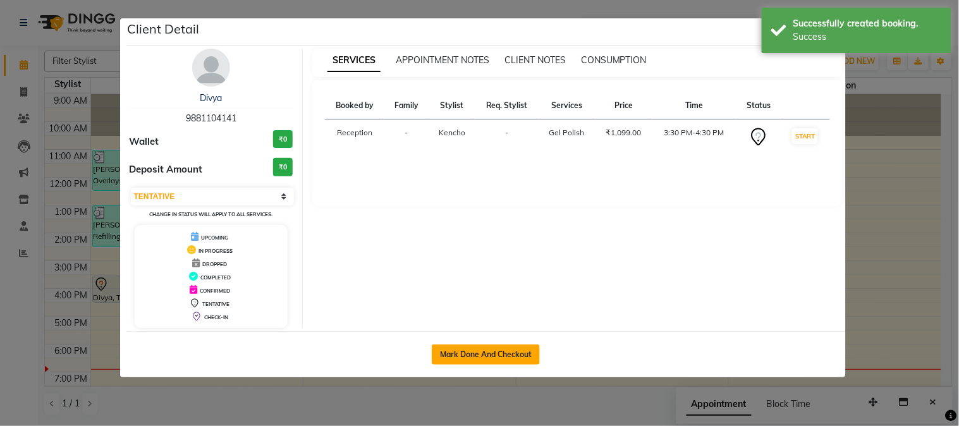
click at [462, 353] on button "Mark Done And Checkout" at bounding box center [486, 355] width 108 height 20
select select "service"
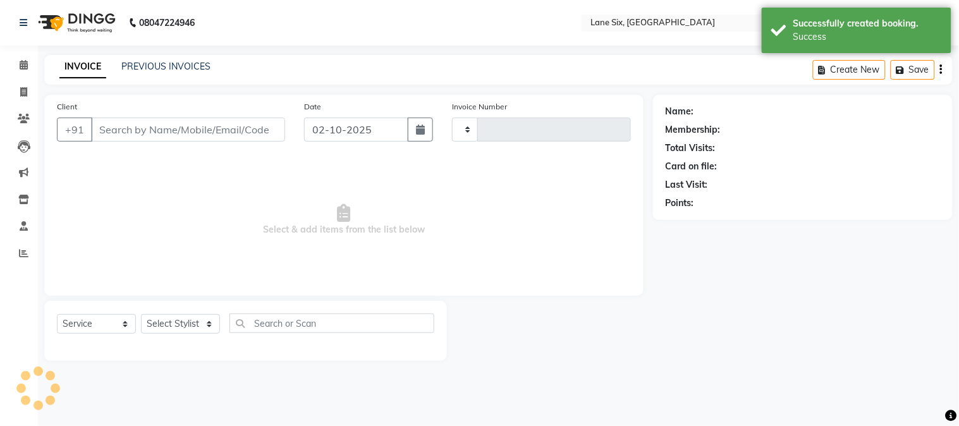
type input "0549"
select select "664"
type input "9881104141"
select select "9818"
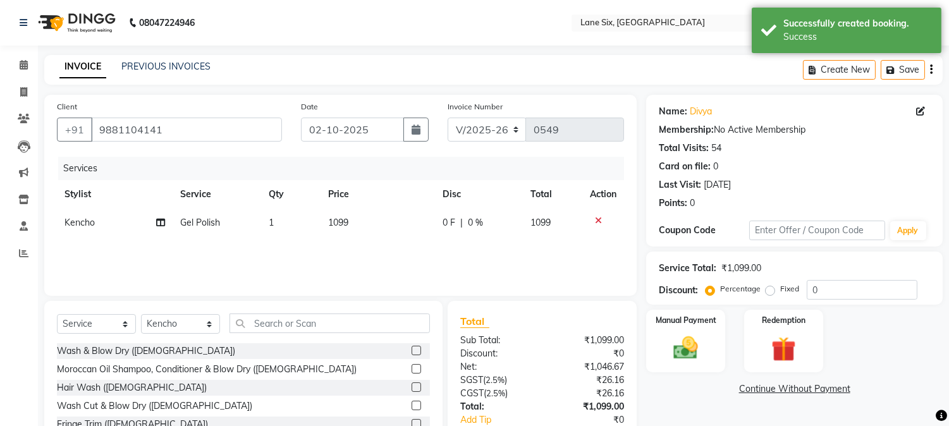
click at [374, 216] on td "1099" at bounding box center [378, 223] width 114 height 28
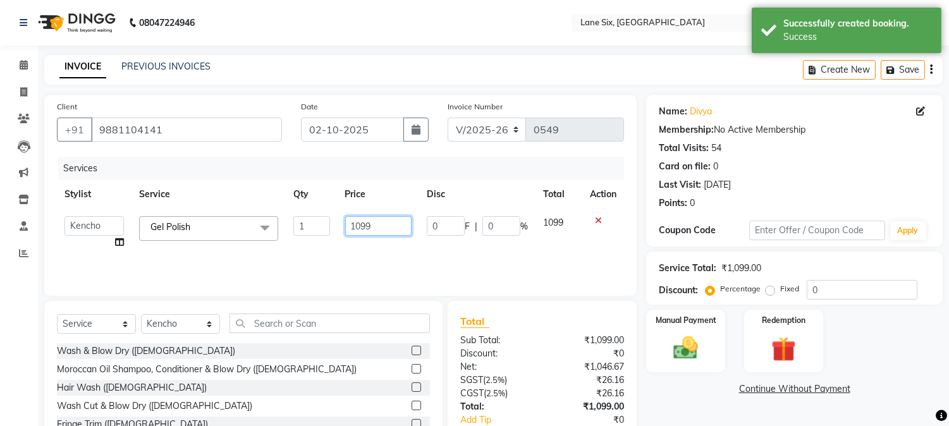
click at [384, 229] on input "1099" at bounding box center [378, 226] width 66 height 20
type input "1"
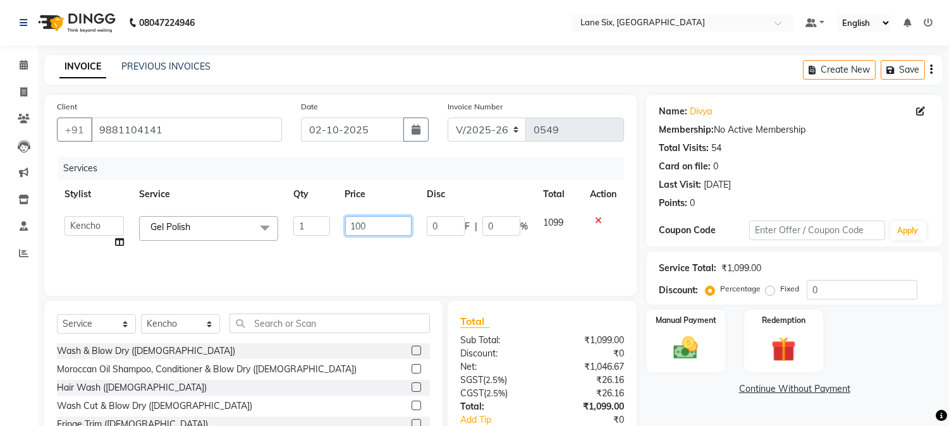
type input "1000"
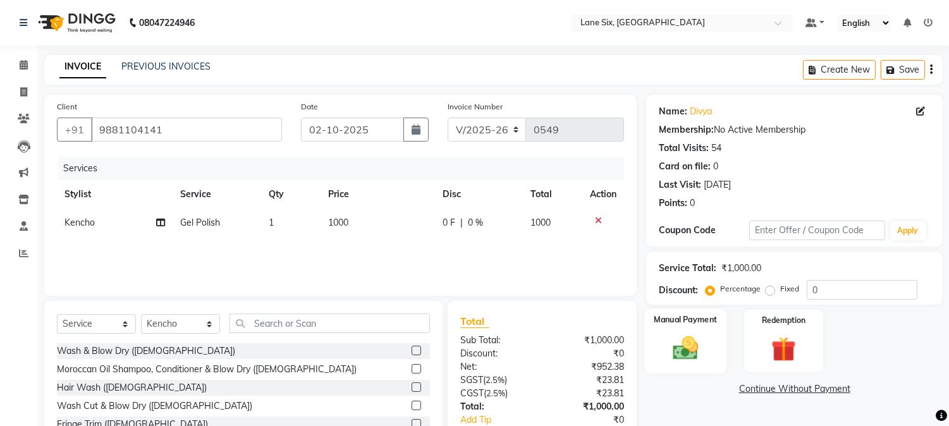
click at [680, 350] on img at bounding box center [686, 349] width 42 height 30
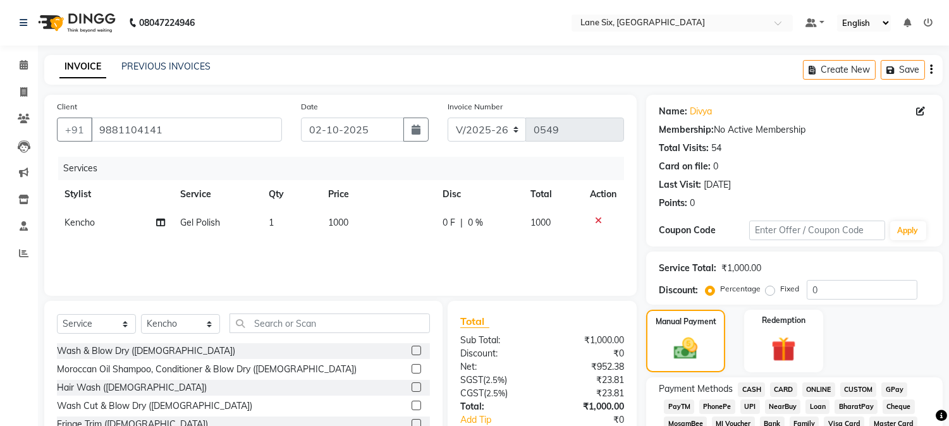
click at [787, 389] on span "CARD" at bounding box center [783, 389] width 27 height 15
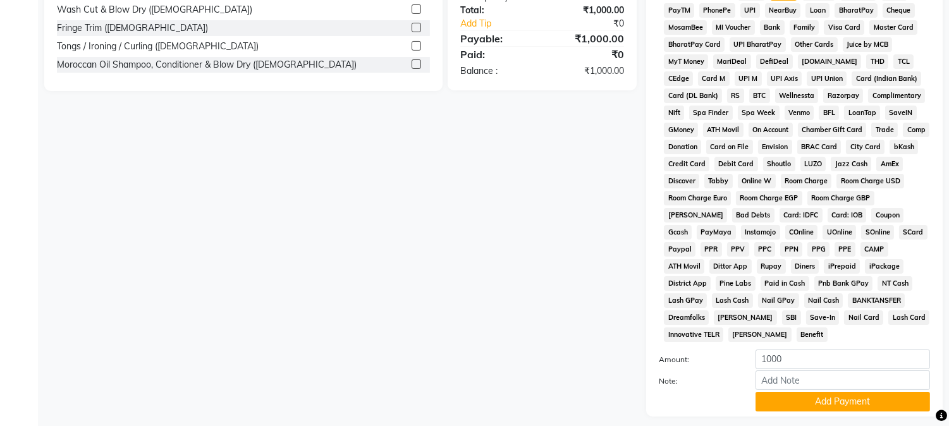
scroll to position [417, 0]
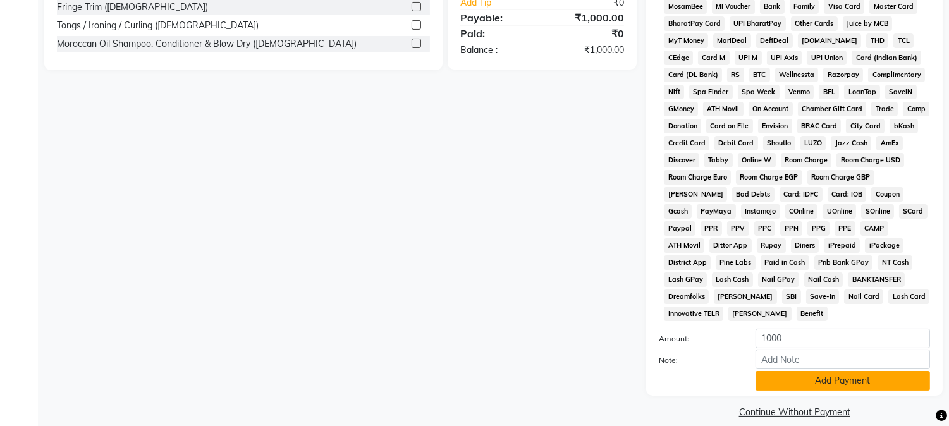
click at [880, 371] on button "Add Payment" at bounding box center [842, 381] width 174 height 20
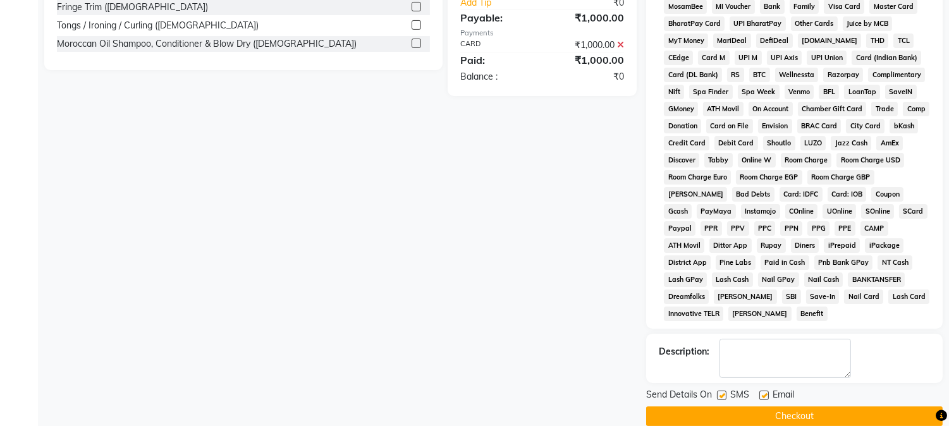
click at [782, 407] on button "Checkout" at bounding box center [794, 417] width 297 height 20
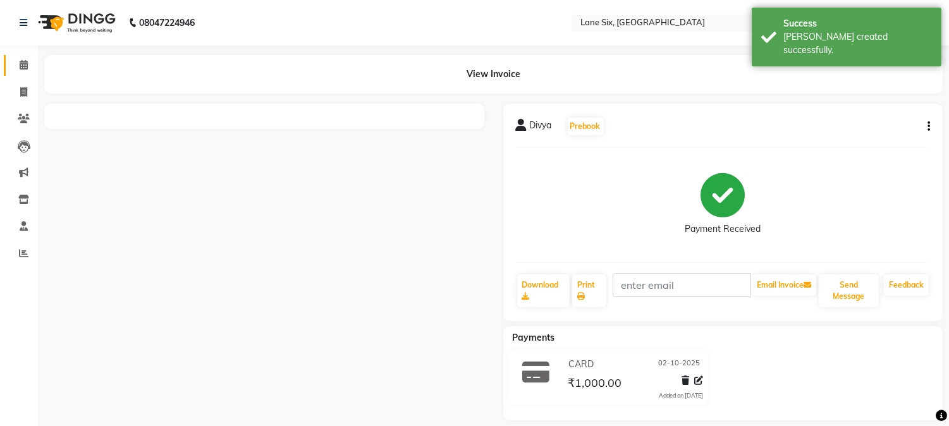
click at [21, 62] on icon at bounding box center [24, 64] width 8 height 9
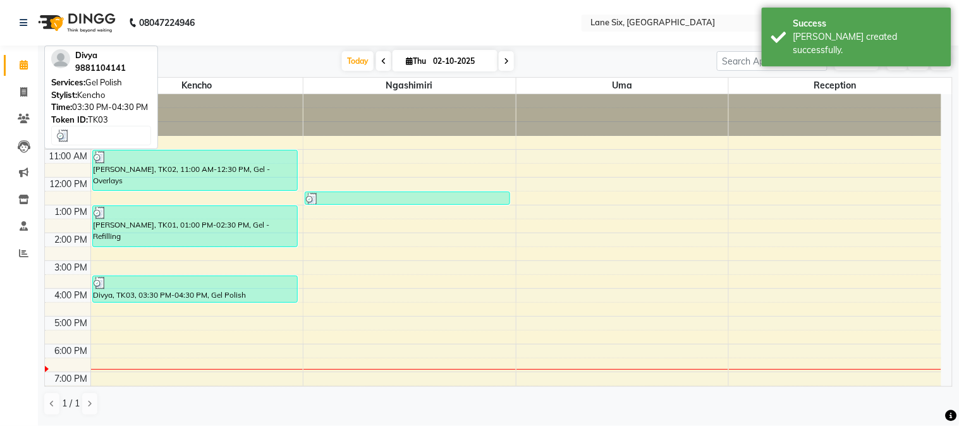
scroll to position [15, 0]
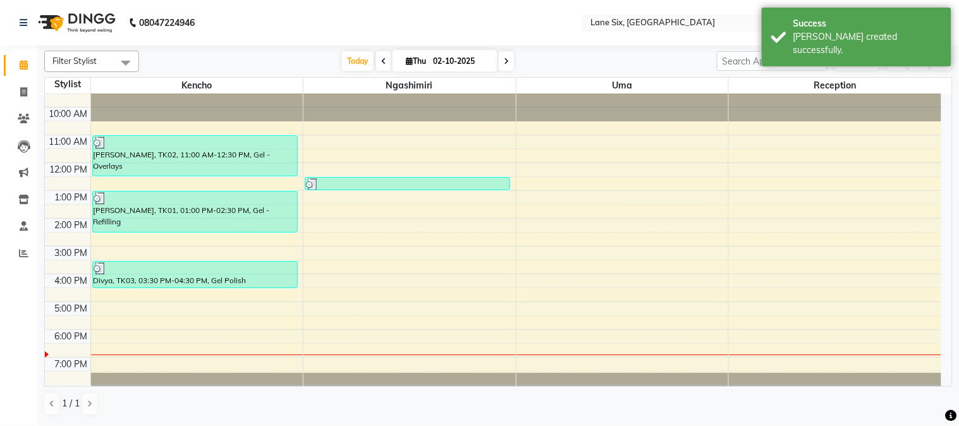
click at [425, 298] on div "9:00 AM 10:00 AM 11:00 AM 12:00 PM 1:00 PM 2:00 PM 3:00 PM 4:00 PM 5:00 PM 6:00…" at bounding box center [493, 232] width 896 height 305
select select "90044"
select select "tentative"
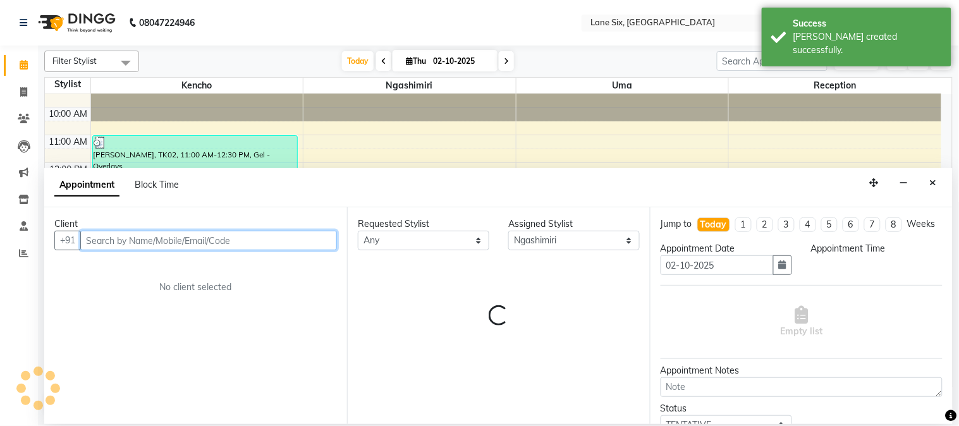
select select "990"
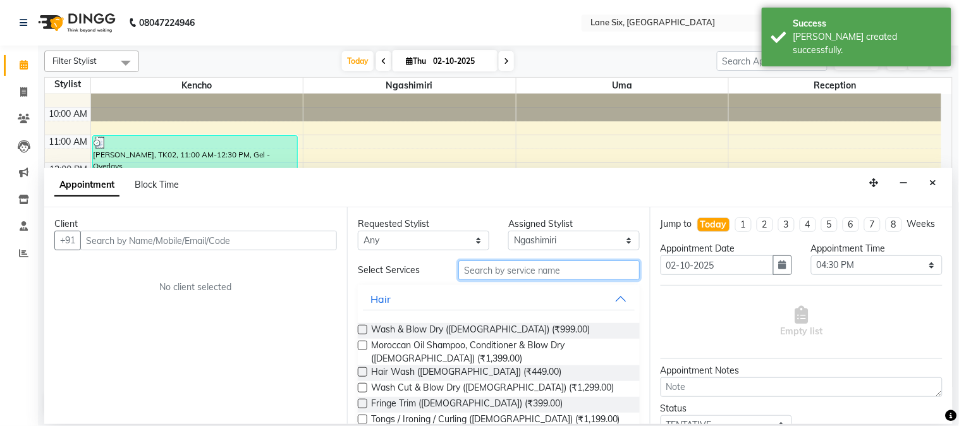
click at [487, 272] on input "text" at bounding box center [548, 270] width 181 height 20
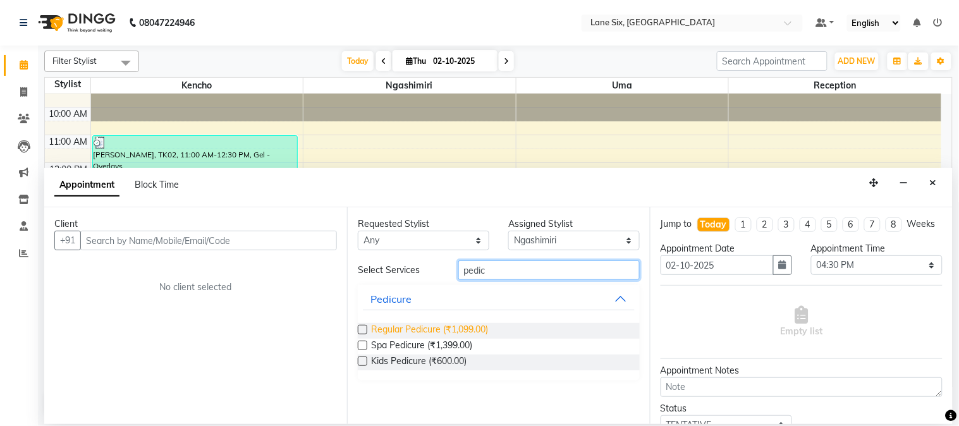
type input "pedic"
click at [412, 330] on span "Regular Pedicure (₹1,099.00)" at bounding box center [429, 331] width 117 height 16
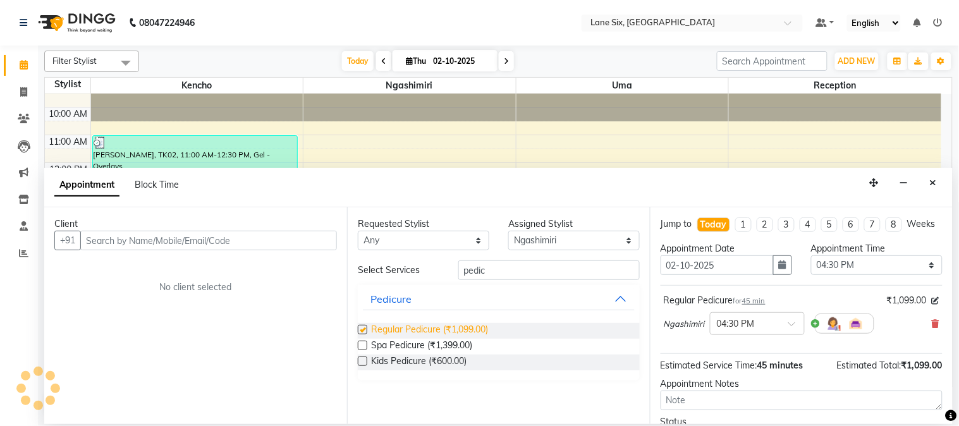
checkbox input "false"
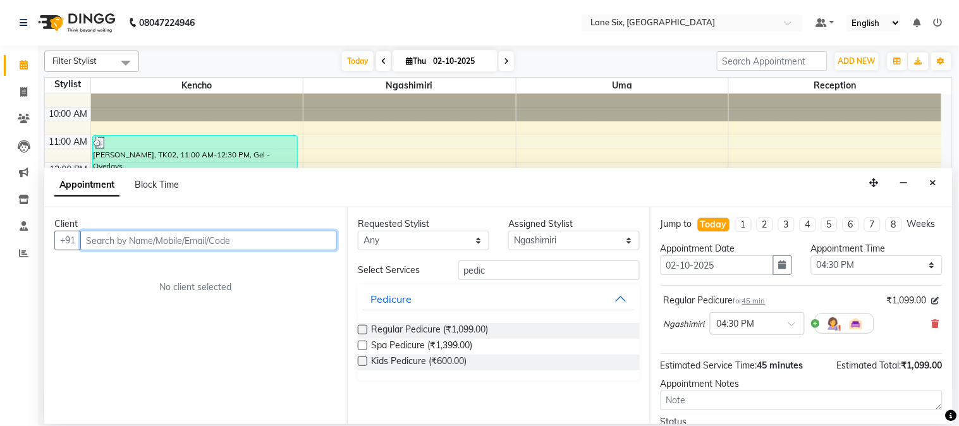
click at [290, 245] on input "text" at bounding box center [208, 241] width 257 height 20
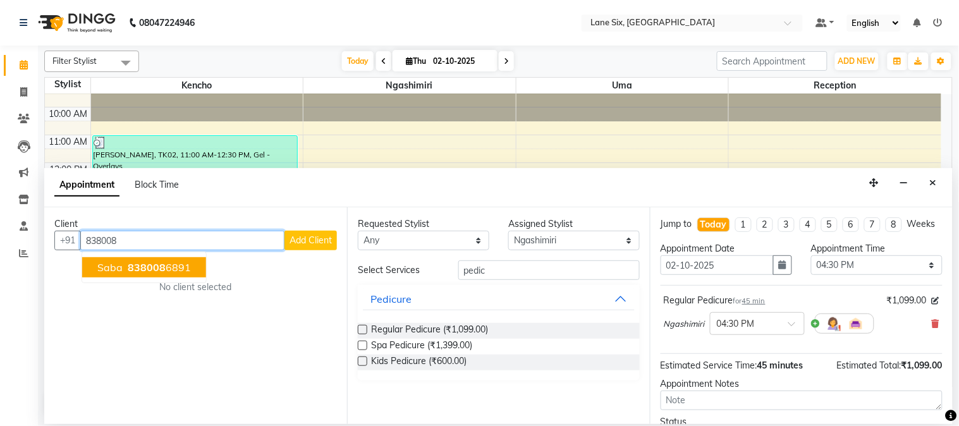
click at [177, 274] on button "saba 838008 6891" at bounding box center [144, 267] width 124 height 20
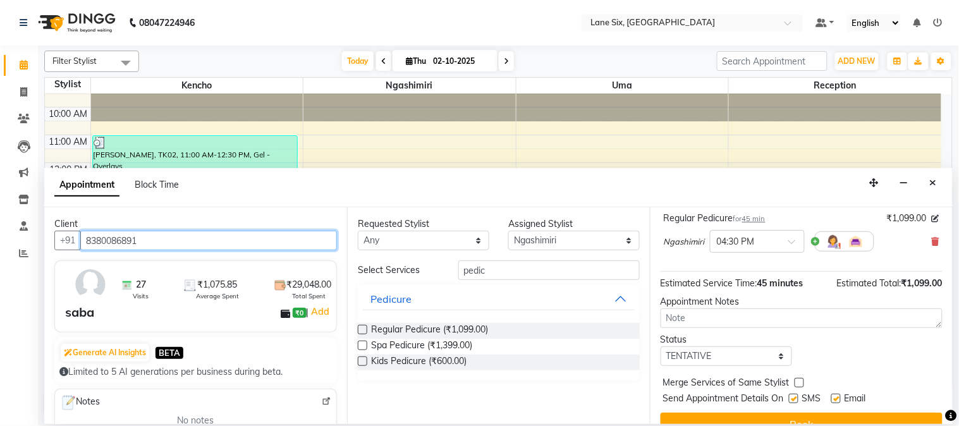
scroll to position [116, 0]
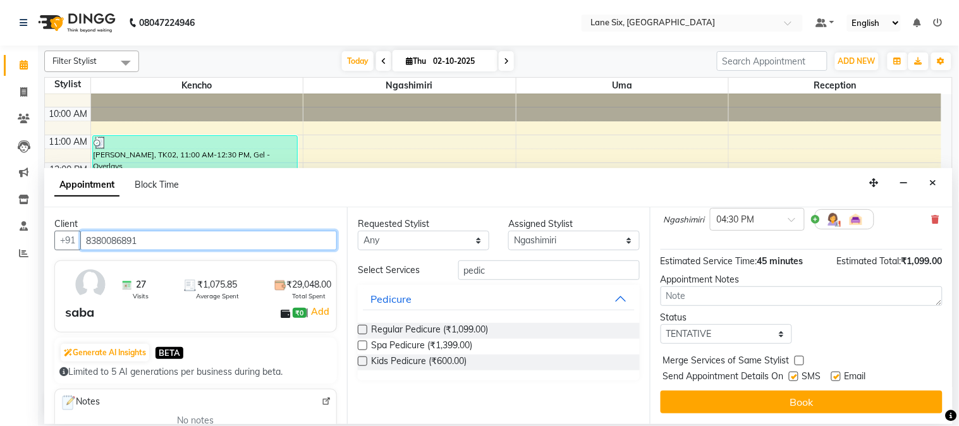
type input "8380086891"
click at [836, 379] on label at bounding box center [835, 376] width 9 height 9
click at [836, 379] on input "checkbox" at bounding box center [835, 378] width 8 height 8
checkbox input "false"
click at [795, 380] on label at bounding box center [793, 376] width 9 height 9
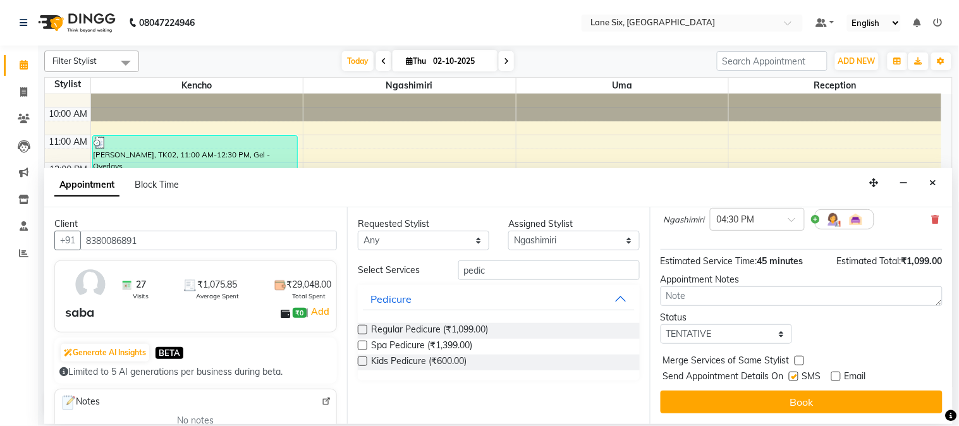
click at [795, 380] on input "checkbox" at bounding box center [793, 378] width 8 height 8
checkbox input "false"
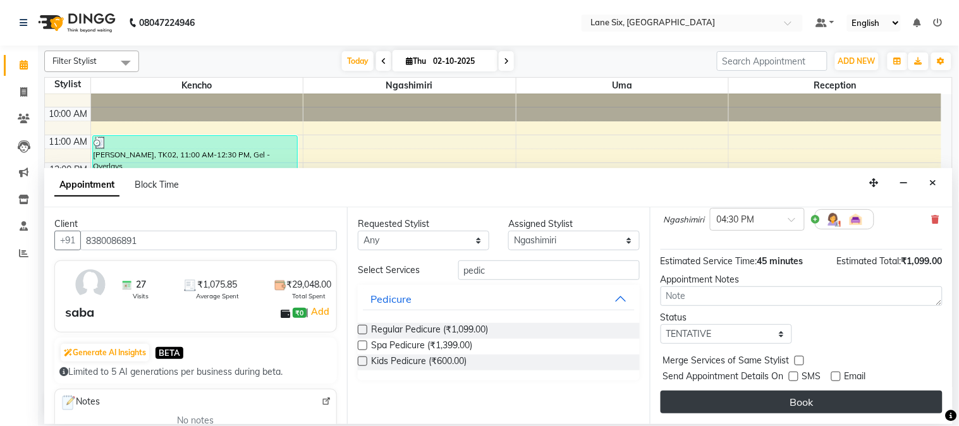
click at [797, 398] on button "Book" at bounding box center [802, 402] width 282 height 23
